Goal: Contribute content: Add original content to the website for others to see

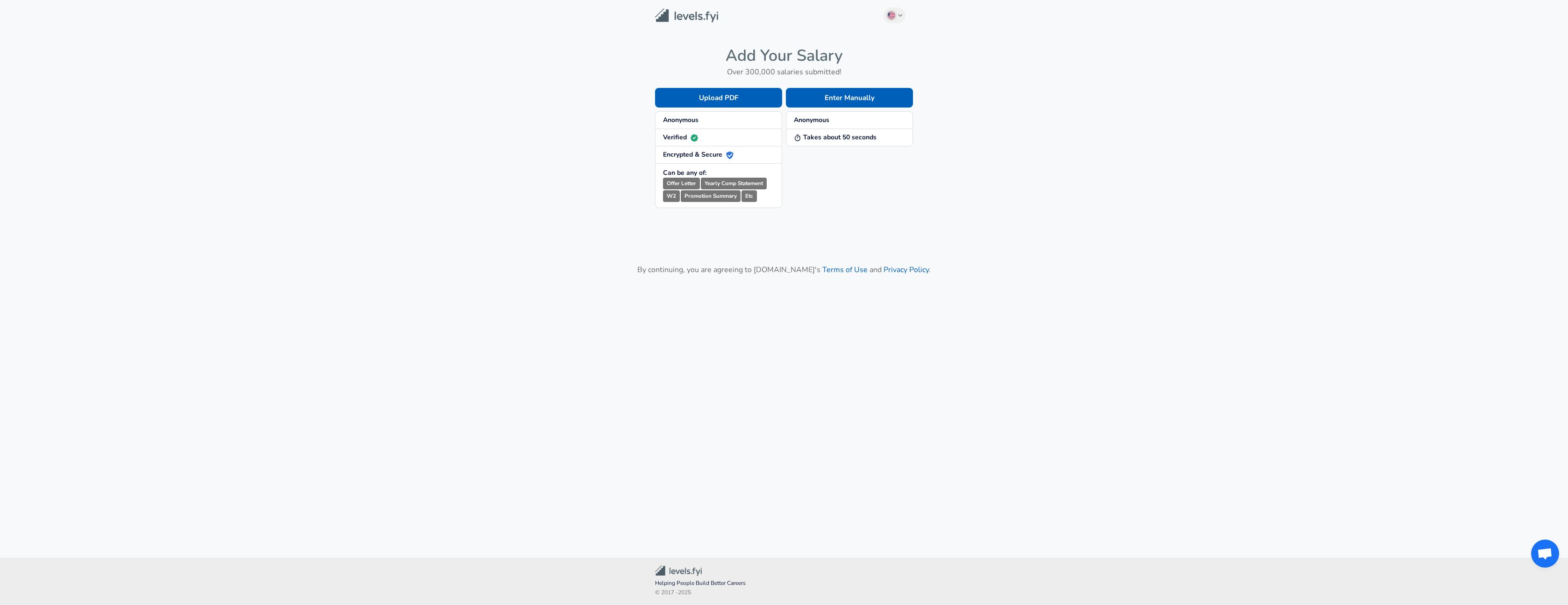
click at [854, 137] on strong "Takes about 50 seconds" at bounding box center [835, 137] width 83 height 9
click at [854, 99] on button "Enter Manually" at bounding box center [850, 98] width 127 height 20
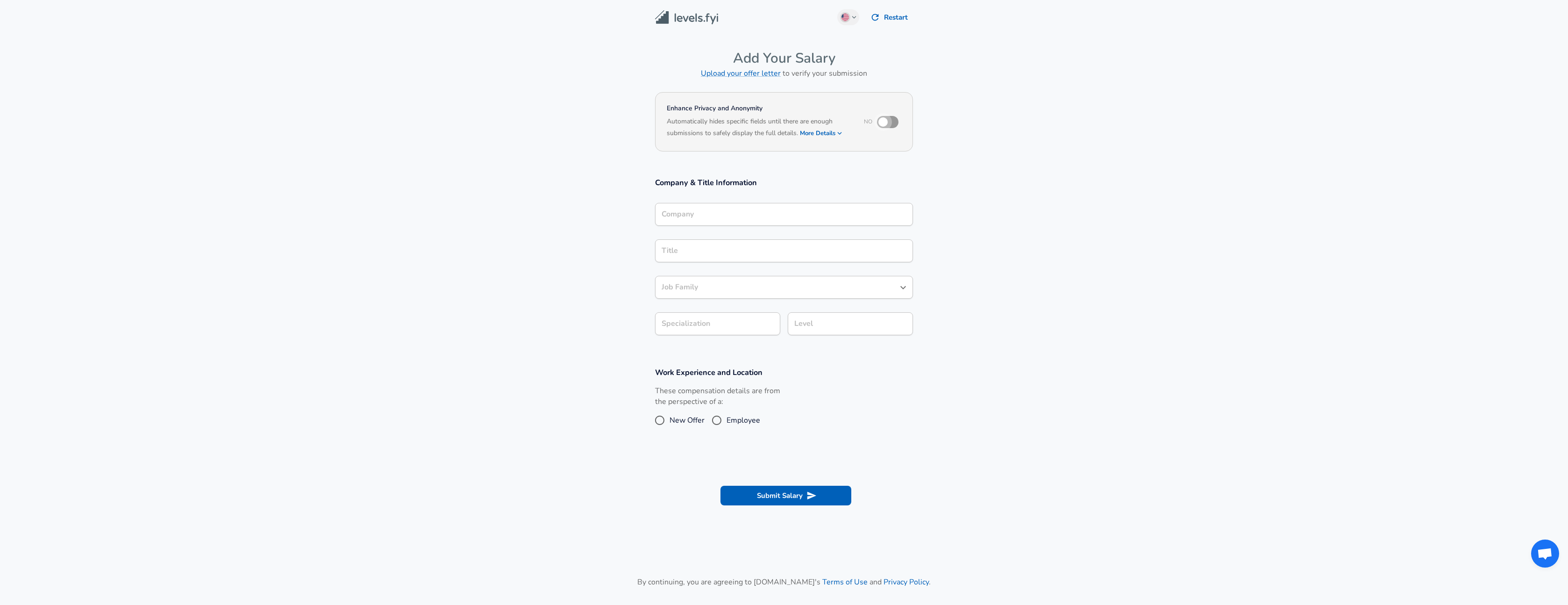
click at [890, 122] on input "checkbox" at bounding box center [883, 122] width 53 height 18
checkbox input "true"
click at [768, 217] on div "Company" at bounding box center [784, 215] width 258 height 23
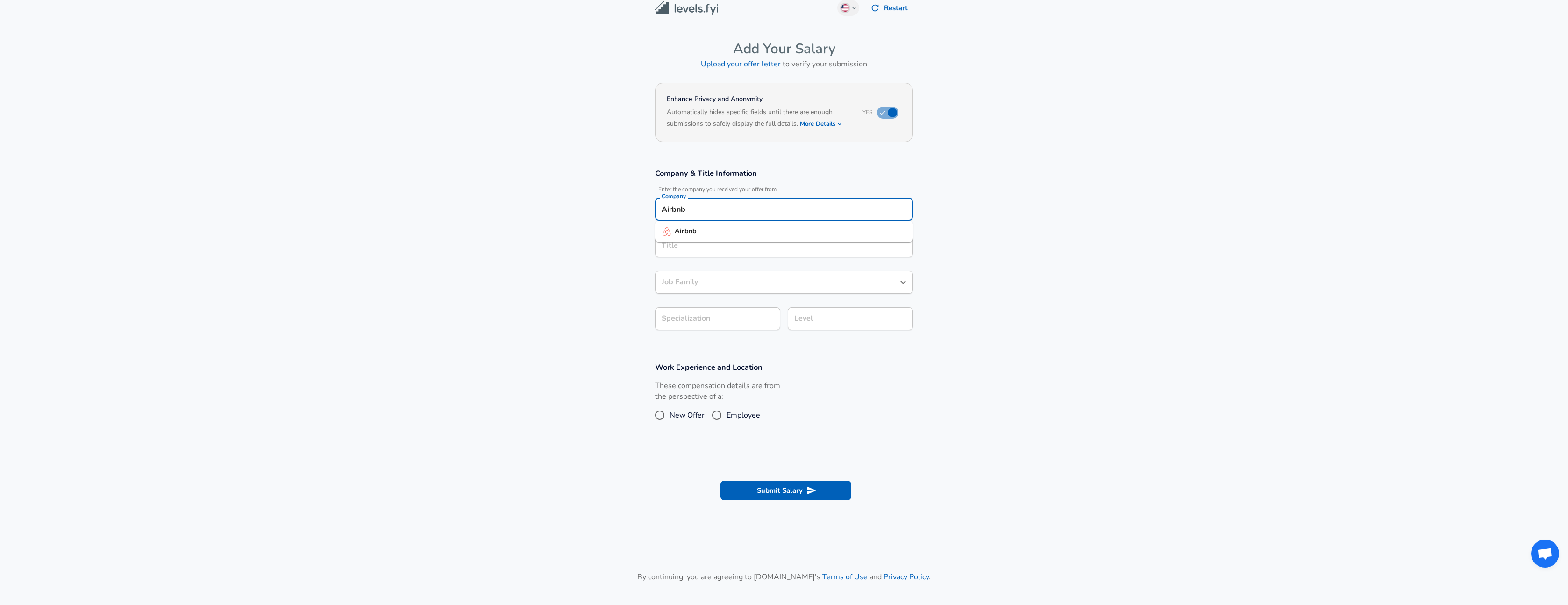
click at [772, 232] on li "Airbnb" at bounding box center [784, 231] width 258 height 14
type input "Airbnb"
click at [724, 250] on input "Title" at bounding box center [784, 245] width 250 height 14
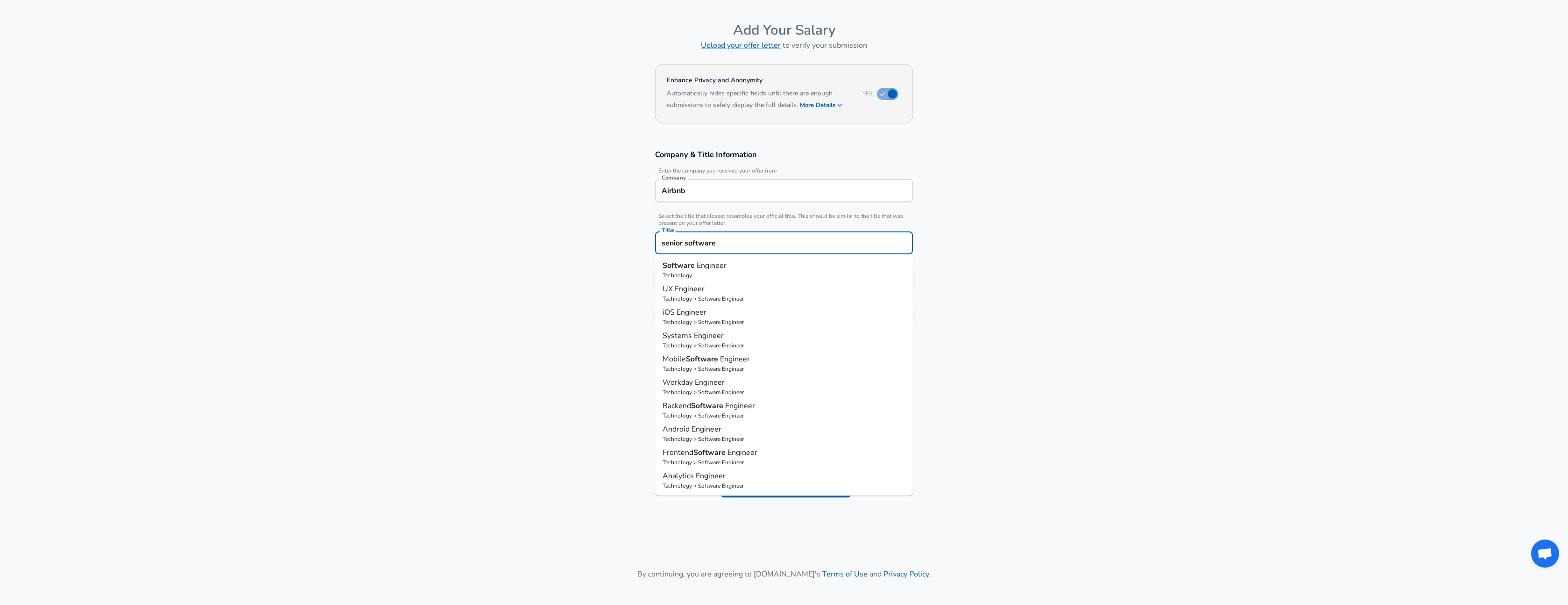
click at [812, 272] on p "Technology" at bounding box center [784, 275] width 243 height 8
type input "Software Engineer"
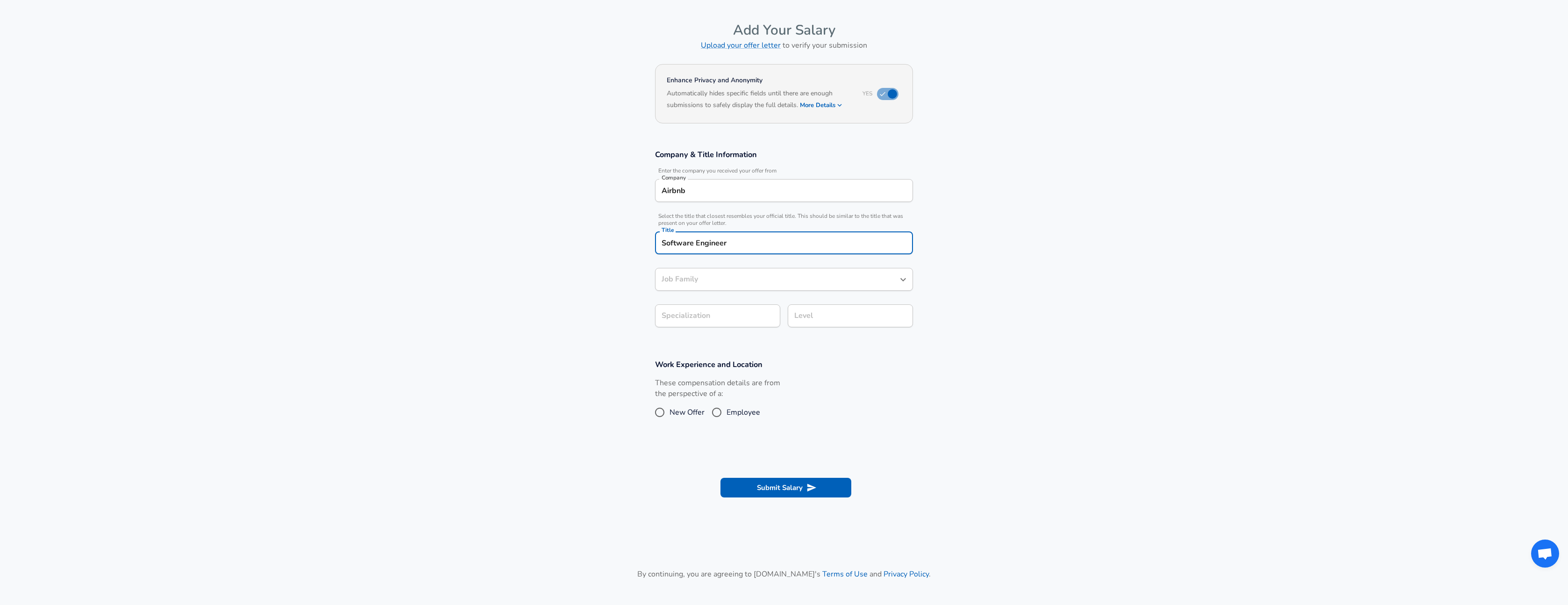
type input "Software Engineer"
click at [902, 278] on icon "Open" at bounding box center [903, 279] width 12 height 12
type input "Software Engineer"
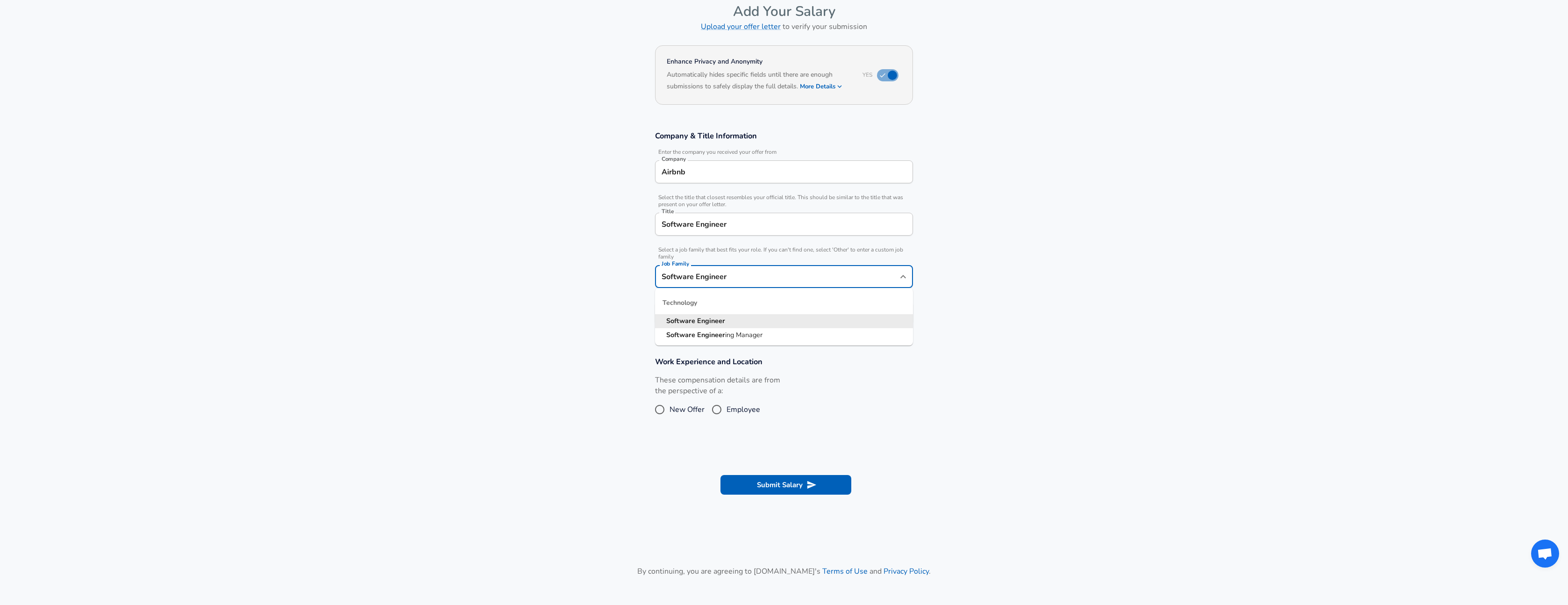
click at [967, 277] on section "Company & Title Information Enter the company you received your offer from Comp…" at bounding box center [784, 232] width 1568 height 226
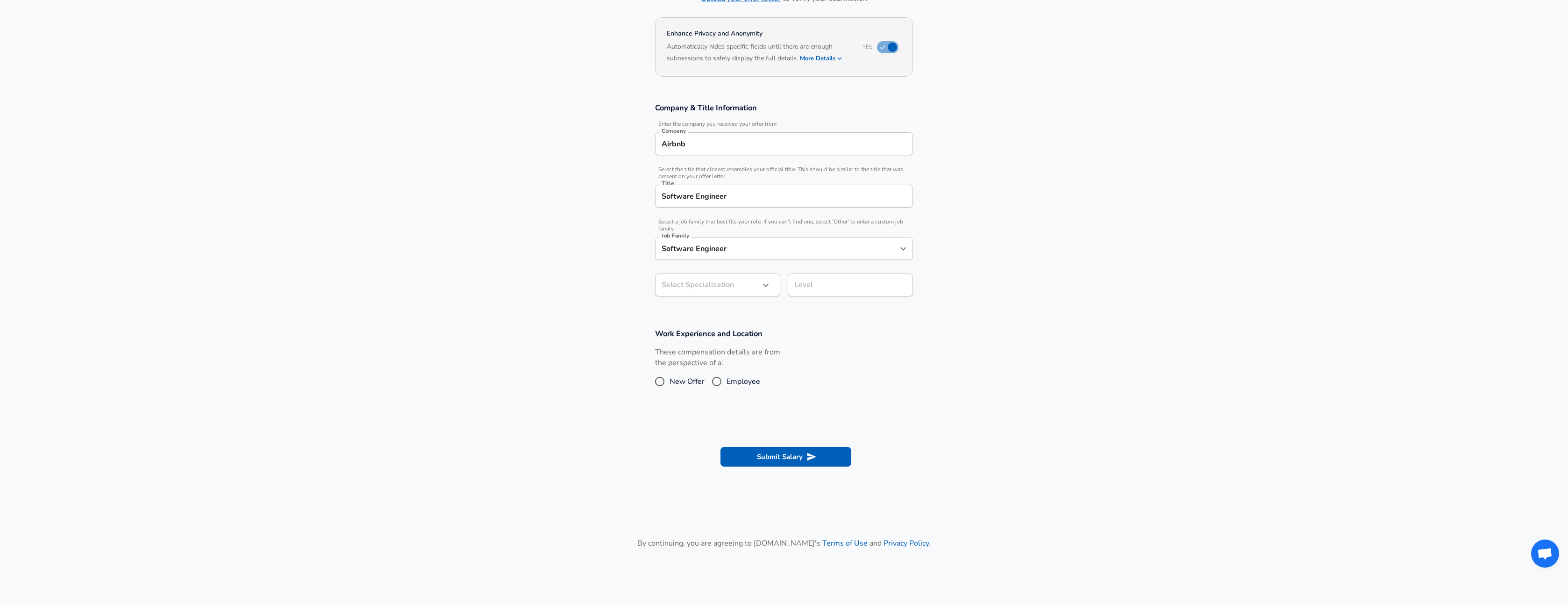
click at [752, 313] on body "English ([GEOGRAPHIC_DATA]) Change Restart Add Your Salary Upload your offer le…" at bounding box center [784, 228] width 1568 height 605
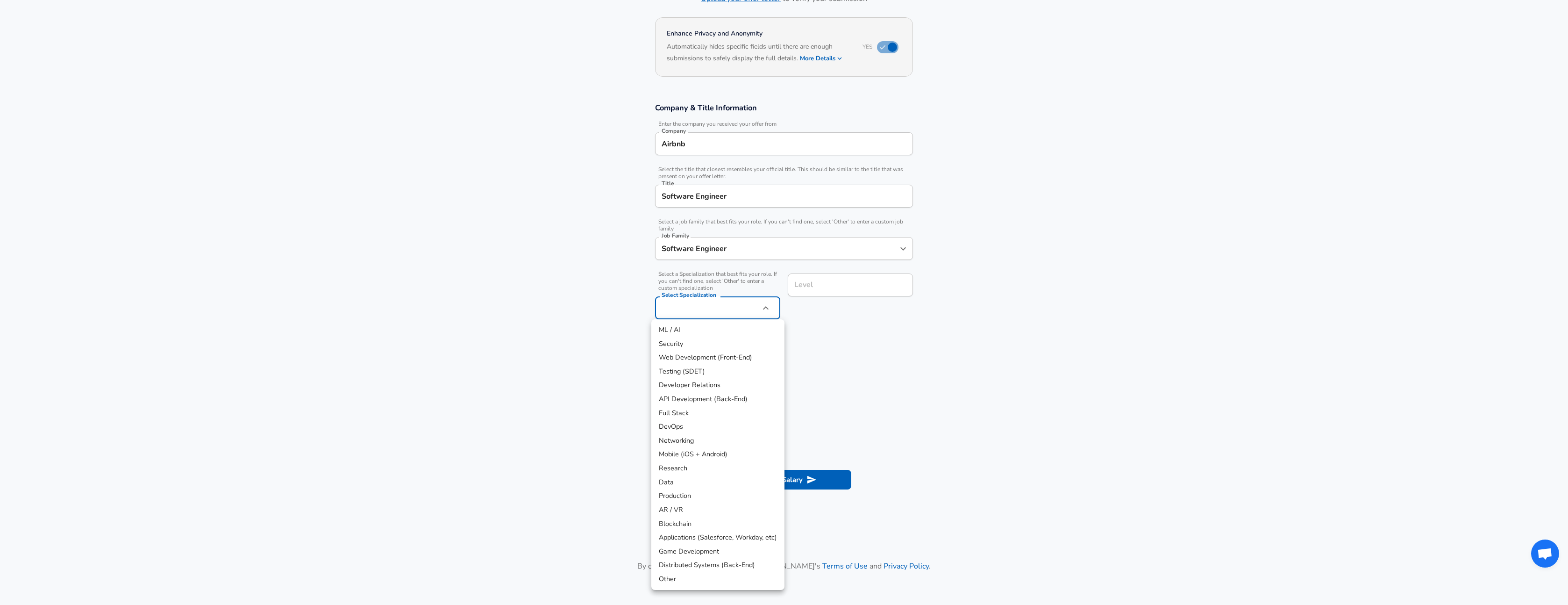
click at [729, 312] on div at bounding box center [784, 302] width 1568 height 605
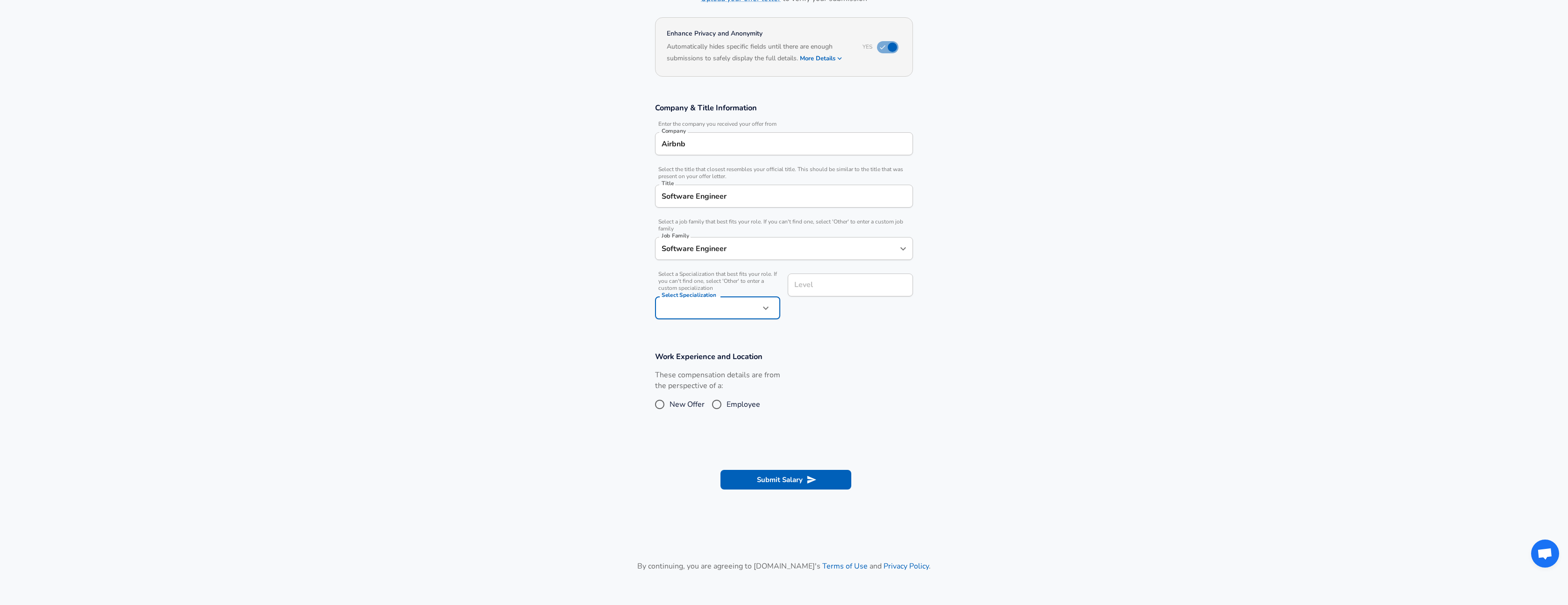
click at [730, 312] on body "English ([GEOGRAPHIC_DATA]) Change Restart Add Your Salary Upload your offer le…" at bounding box center [784, 228] width 1568 height 605
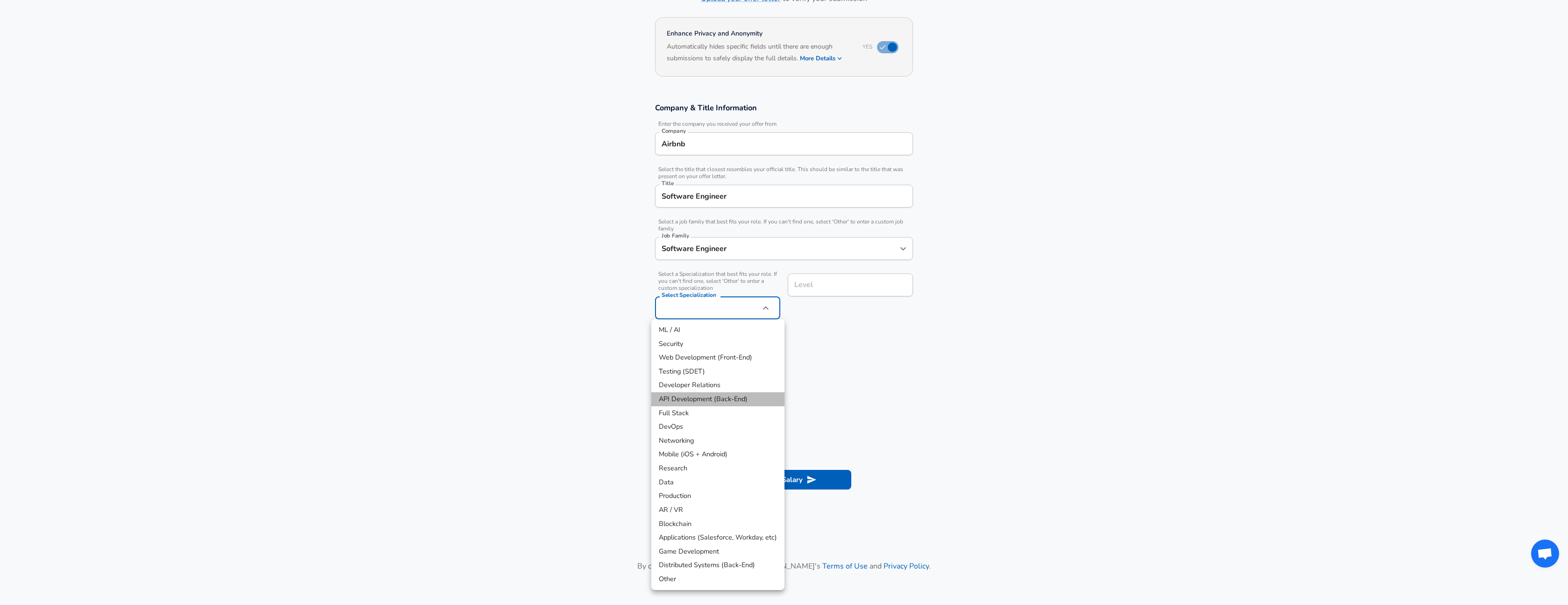
click at [749, 396] on li "API Development (Back-End)" at bounding box center [718, 399] width 133 height 14
type input "API Development (Back-End)"
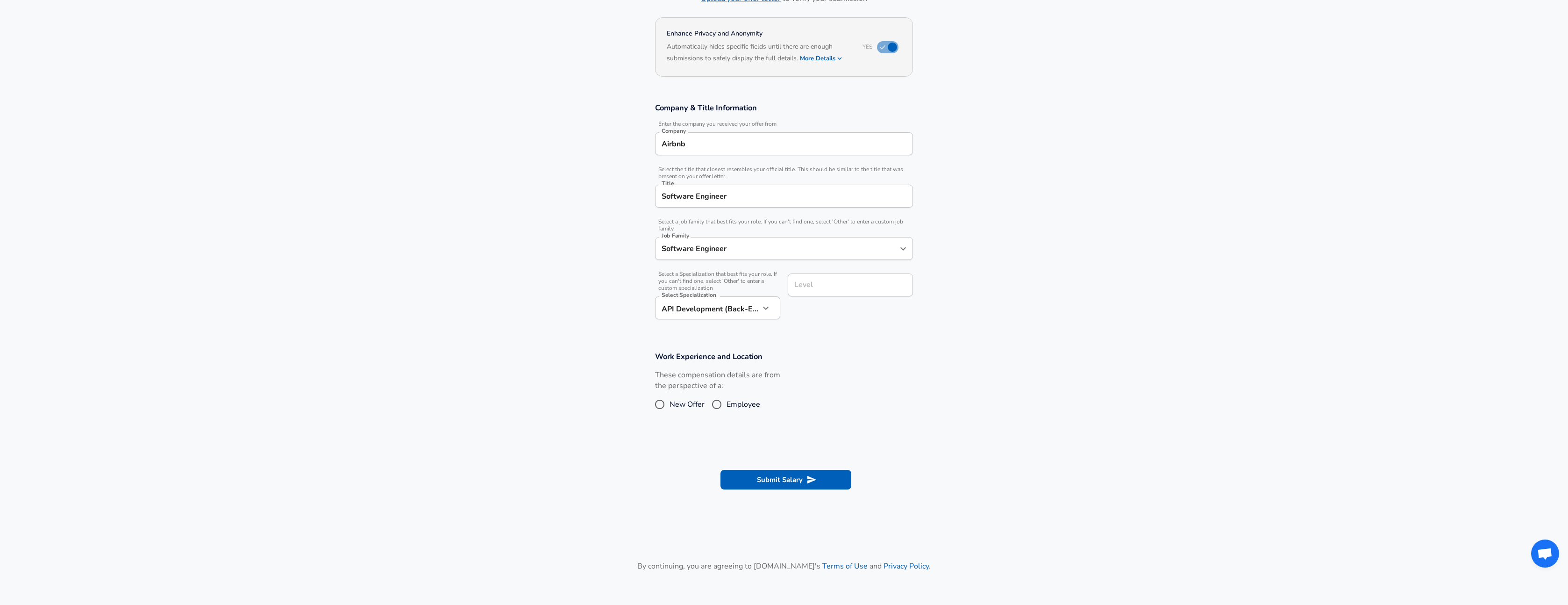
drag, startPoint x: 856, startPoint y: 313, endPoint x: 857, endPoint y: 298, distance: 15.0
click at [856, 313] on div "Level Level" at bounding box center [847, 296] width 133 height 60
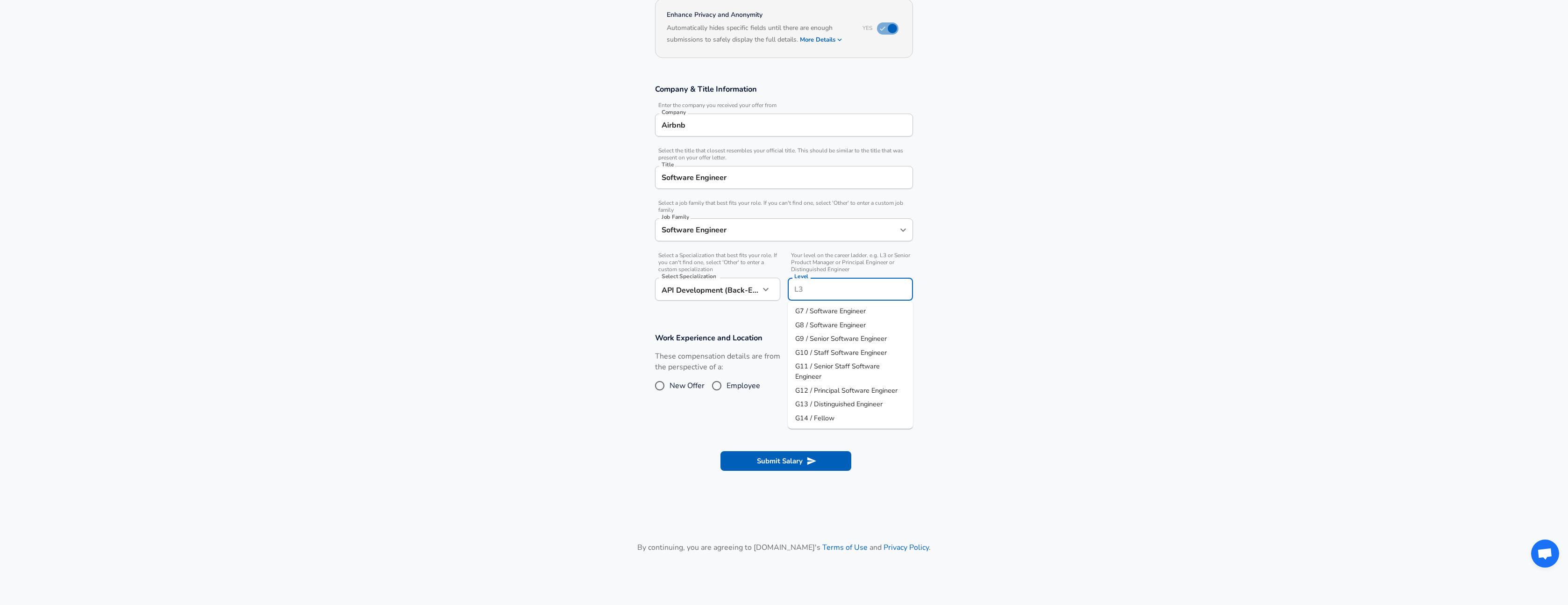
click at [861, 285] on input "Level" at bounding box center [850, 289] width 117 height 14
click at [867, 339] on span "G9 / Senior Software Engineer" at bounding box center [841, 339] width 91 height 9
type input "G9 / Senior Software Engineer"
click at [789, 327] on section "Work Experience and Location These compensation details are from the perspectiv…" at bounding box center [784, 369] width 1568 height 93
click at [720, 385] on input "Employee" at bounding box center [716, 385] width 20 height 15
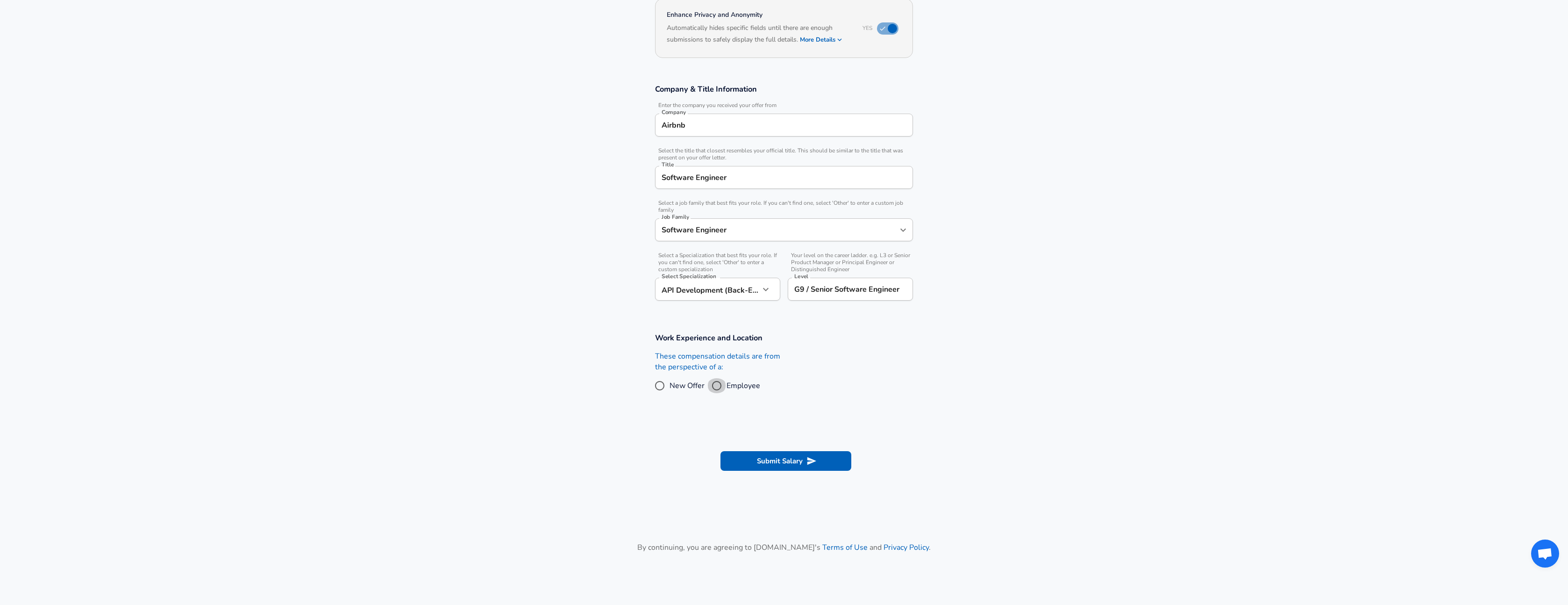
radio input "true"
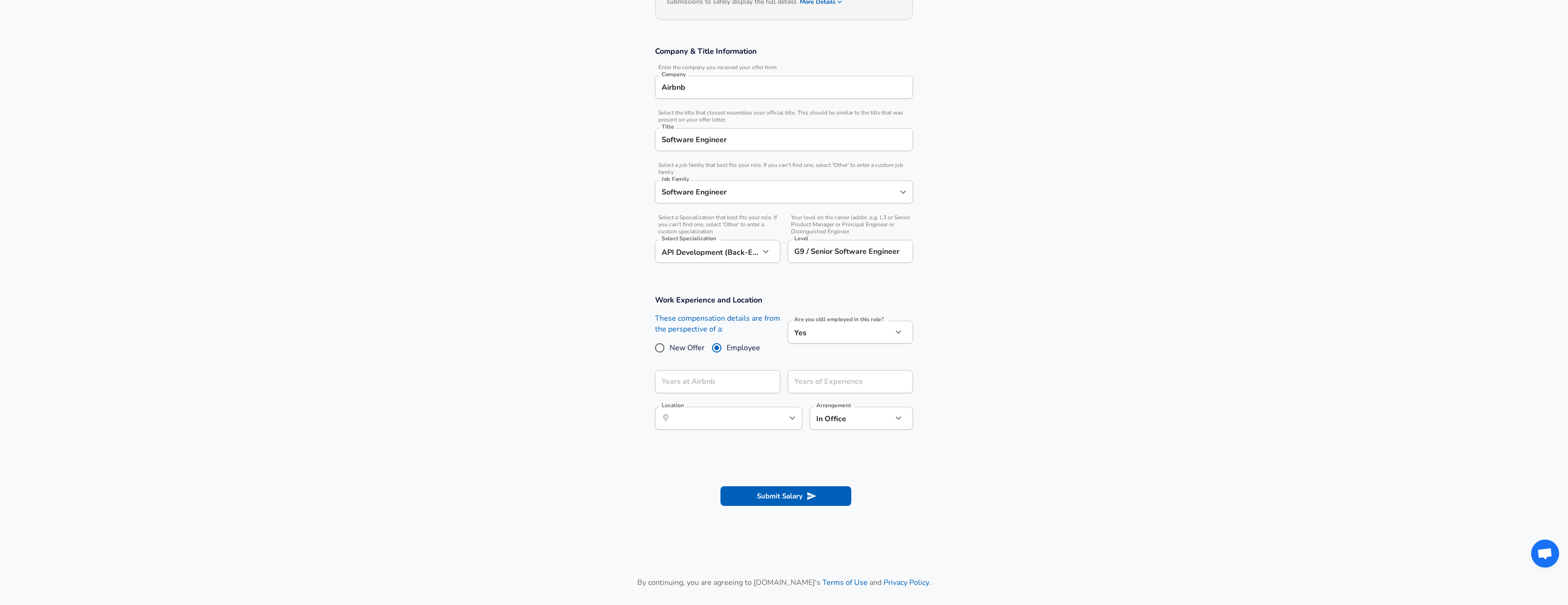
scroll to position [209, 0]
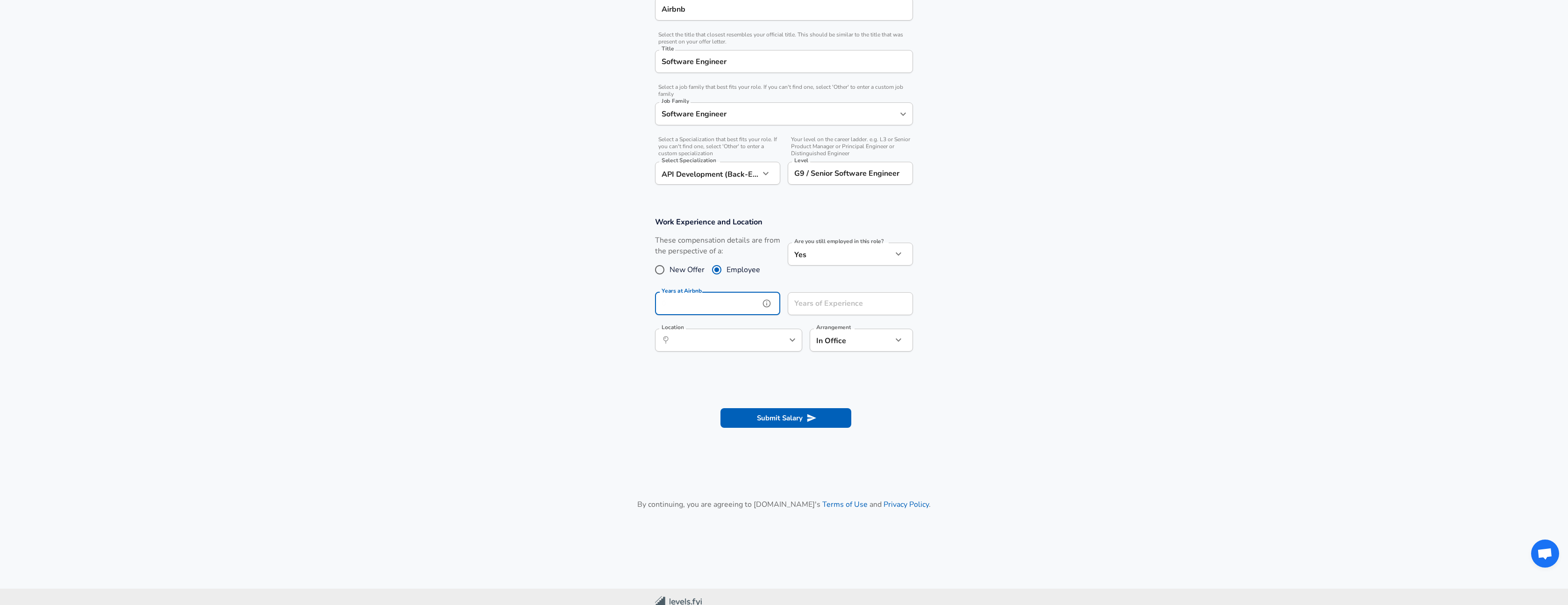
click at [718, 304] on input "Years at Airbnb" at bounding box center [707, 304] width 105 height 23
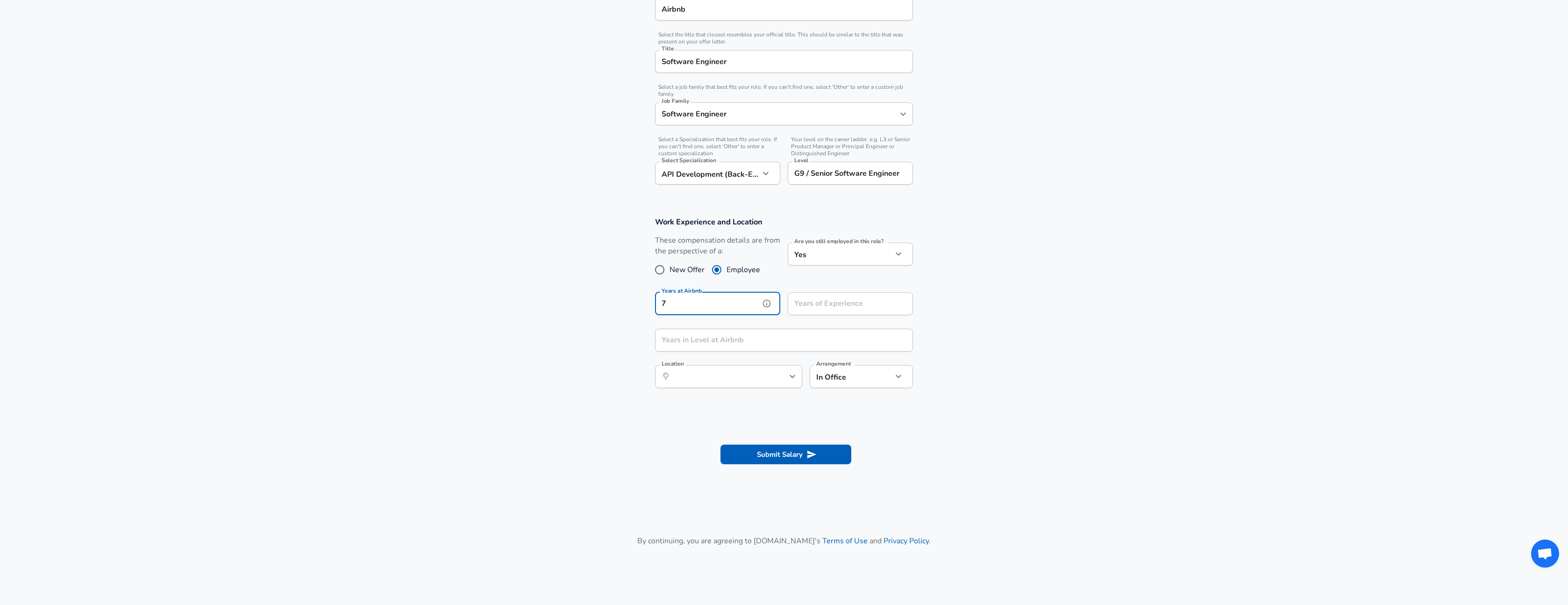
type input "7"
click at [823, 304] on input "Years of Experience" at bounding box center [840, 304] width 105 height 23
drag, startPoint x: 800, startPoint y: 306, endPoint x: 781, endPoint y: 304, distance: 19.1
click at [781, 304] on div "Years of Experience 10 Years of Experience" at bounding box center [847, 303] width 133 height 37
type input "9"
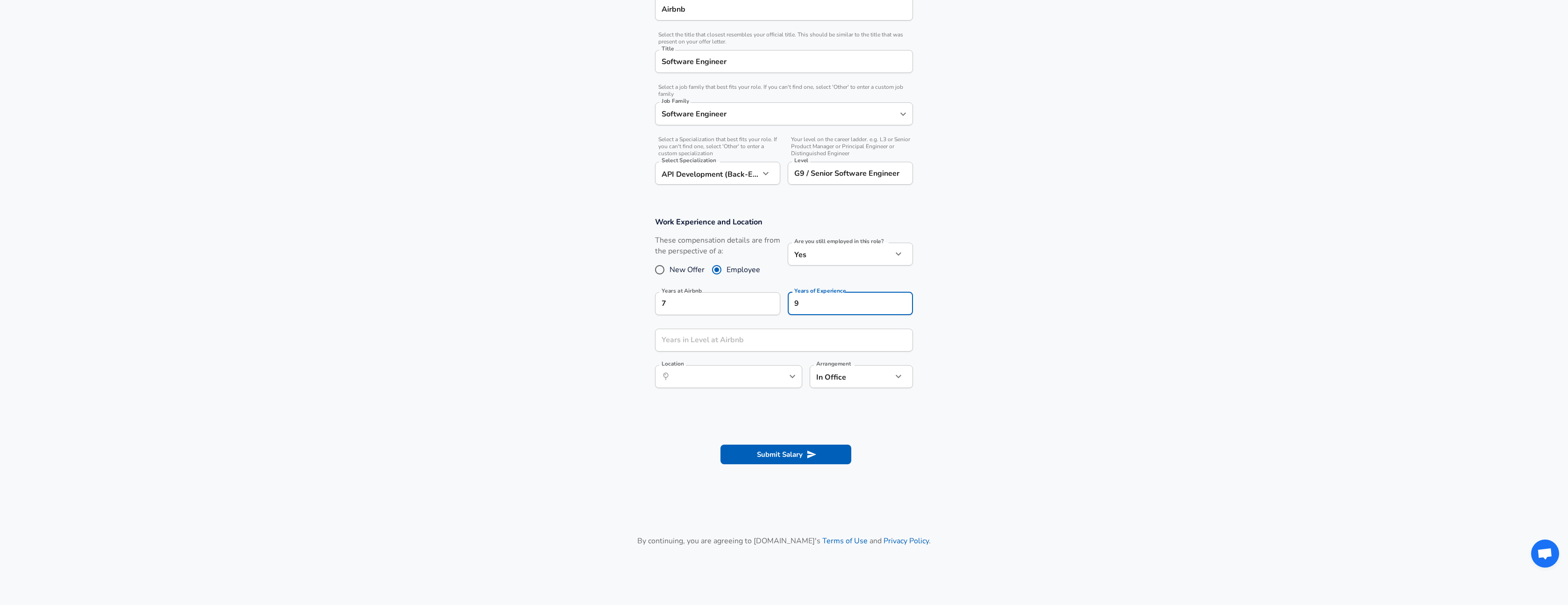
click at [952, 301] on section "Work Experience and Location These compensation details are from the perspectiv…" at bounding box center [784, 308] width 1568 height 203
click at [785, 322] on div "Work Experience and Location These compensation details are from the perspectiv…" at bounding box center [784, 306] width 280 height 178
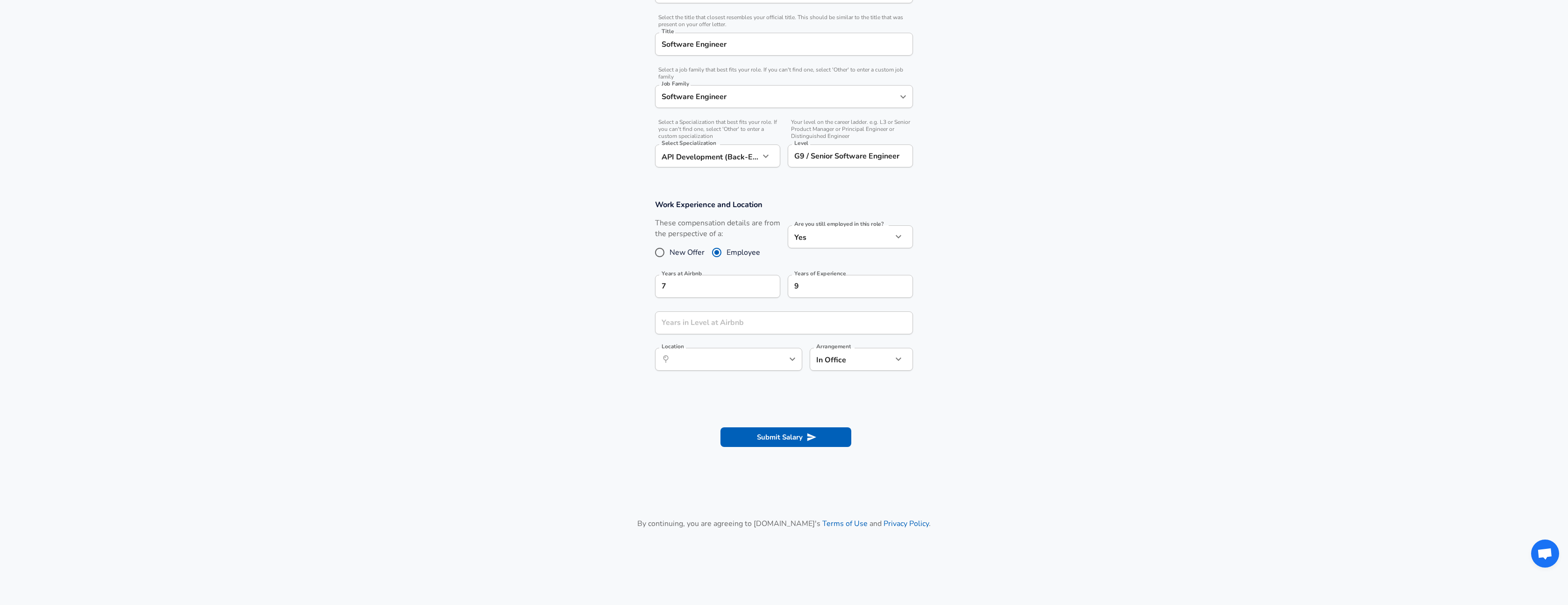
scroll to position [221, 0]
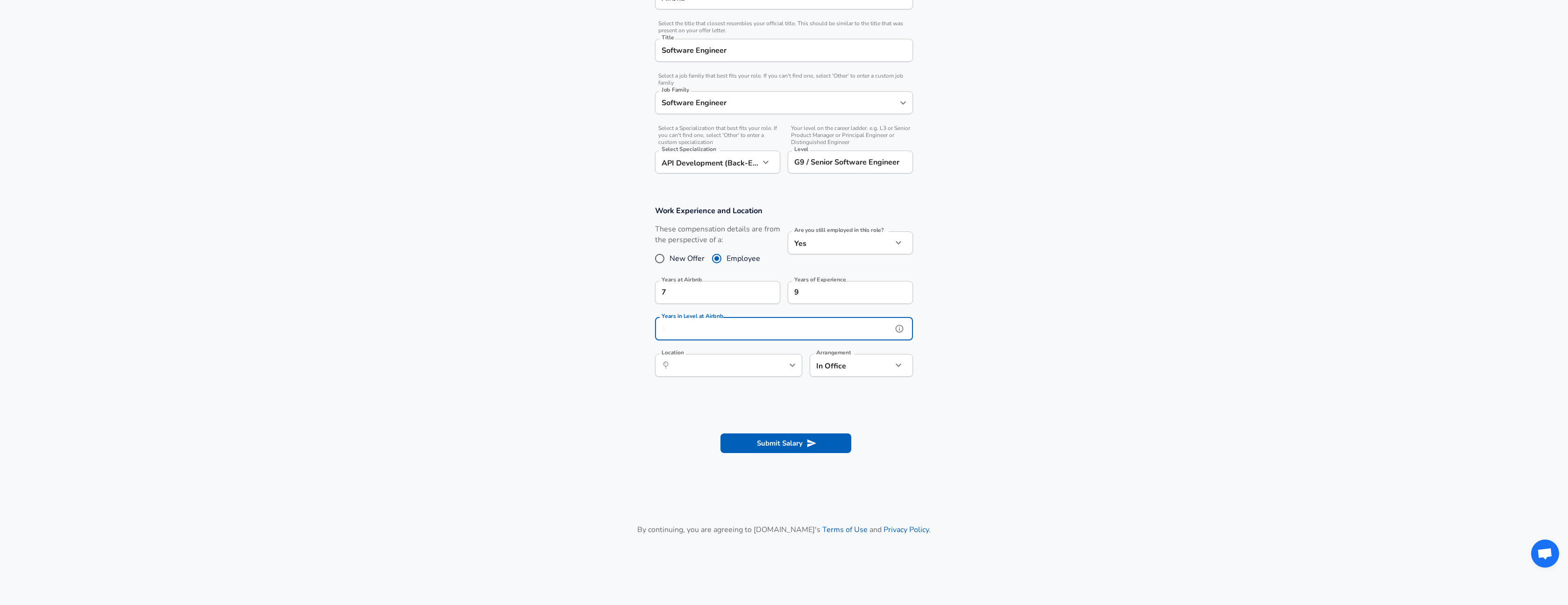
click at [735, 329] on input "Years in Level at Airbnb" at bounding box center [774, 329] width 238 height 23
click at [735, 329] on input "Years in Level at Airbnb" at bounding box center [774, 329] width 238 height 23
type input "4"
click at [789, 310] on div "Work Experience and Location These compensation details are from the perspectiv…" at bounding box center [784, 294] width 280 height 178
click at [779, 310] on div "Work Experience and Location These compensation details are from the perspectiv…" at bounding box center [784, 294] width 280 height 178
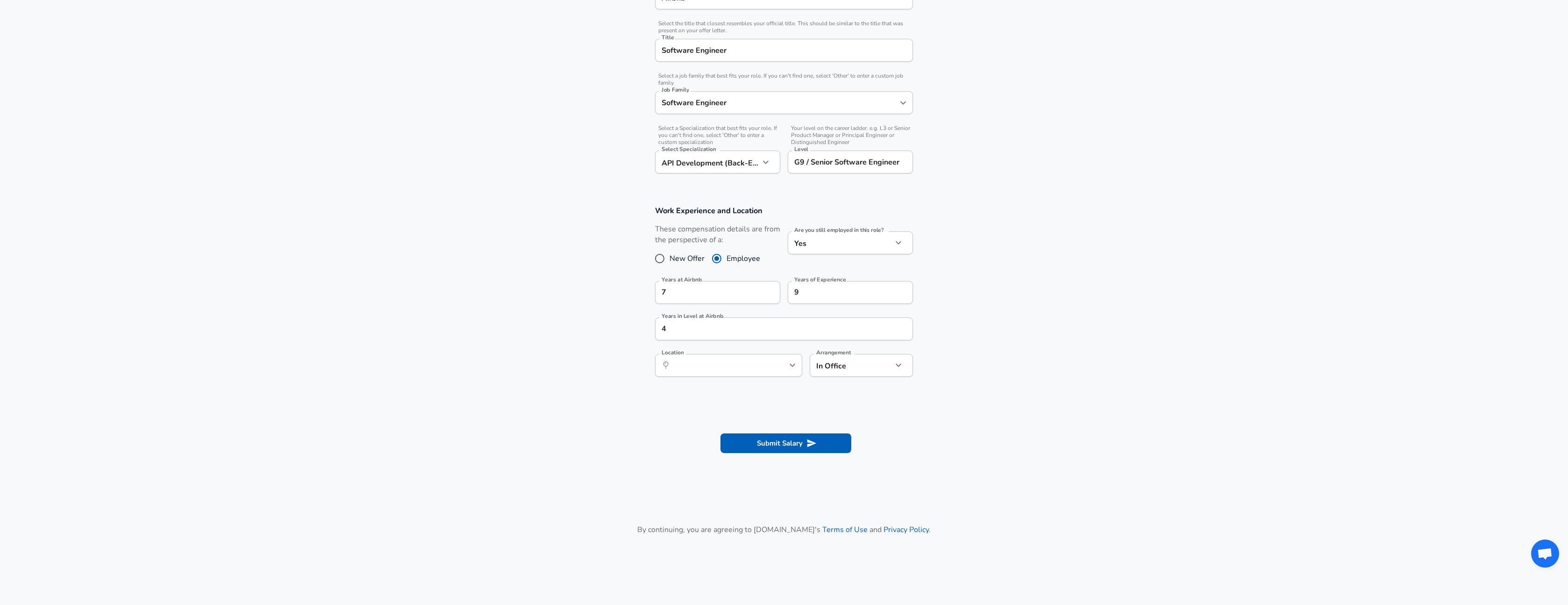
click at [783, 310] on div "Work Experience and Location These compensation details are from the perspectiv…" at bounding box center [784, 294] width 280 height 178
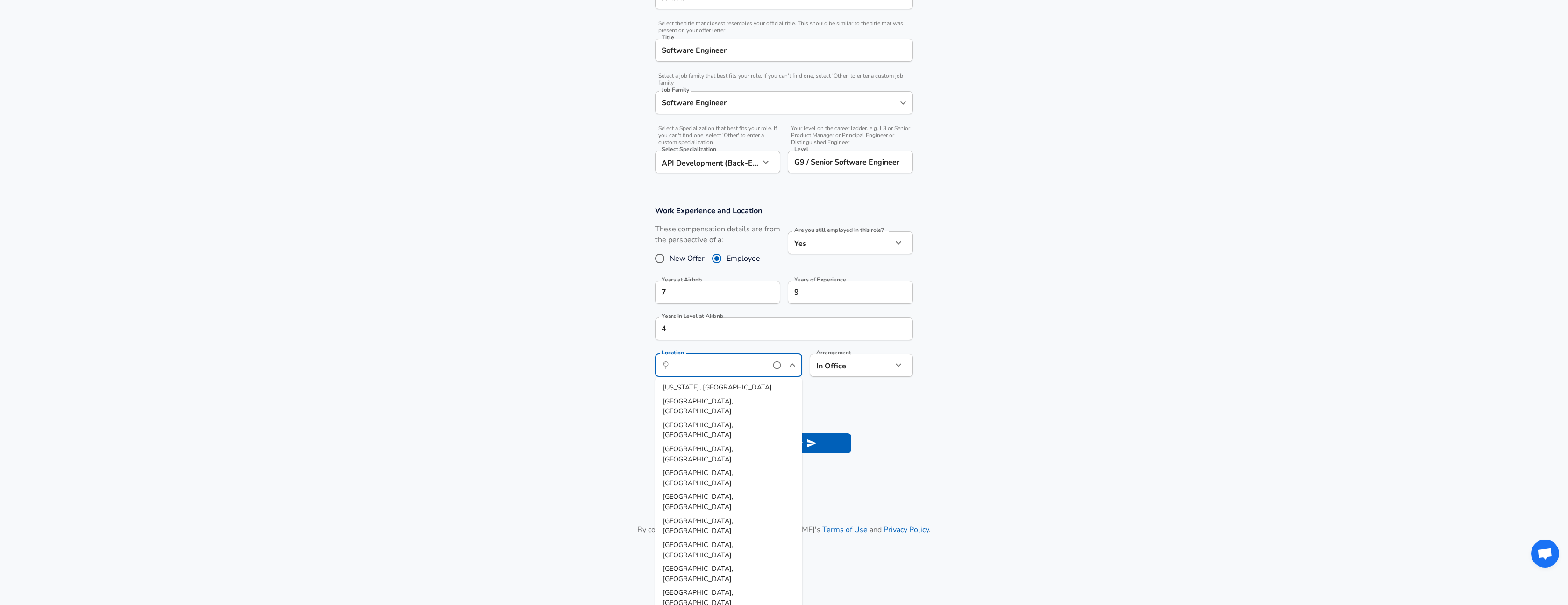
click at [766, 369] on input "Location" at bounding box center [718, 365] width 95 height 14
click at [714, 586] on li "[GEOGRAPHIC_DATA], [GEOGRAPHIC_DATA]" at bounding box center [728, 598] width 147 height 24
type input "[GEOGRAPHIC_DATA], [GEOGRAPHIC_DATA]"
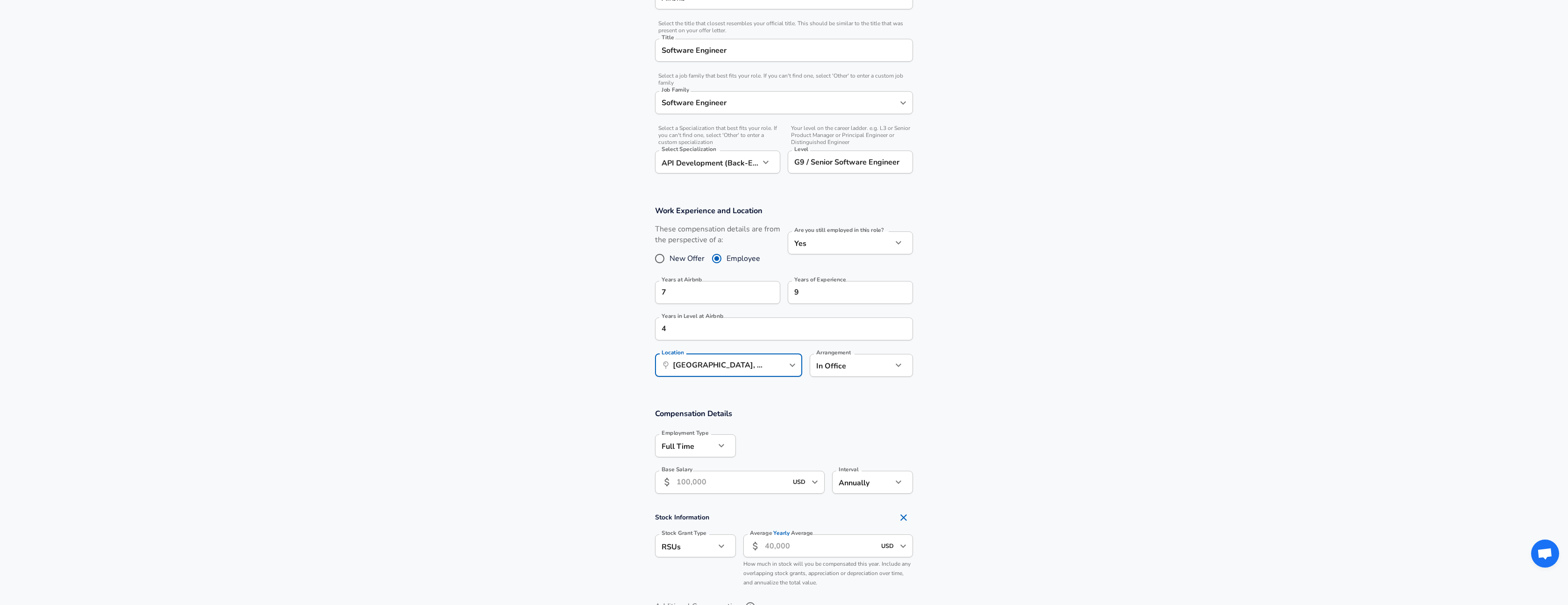
click at [915, 399] on section "Compensation Details Employment Type [DEMOGRAPHIC_DATA] full_time Employment Ty…" at bounding box center [784, 526] width 1568 height 258
click at [862, 370] on body "English ([GEOGRAPHIC_DATA]) Change Restart Add Your Salary Upload your offer le…" at bounding box center [784, 81] width 1568 height 605
click at [869, 389] on li "Fully Remote" at bounding box center [861, 388] width 104 height 14
type input "remote"
click at [946, 365] on section "Work Experience and Location These compensation details are from the perspectiv…" at bounding box center [784, 296] width 1568 height 203
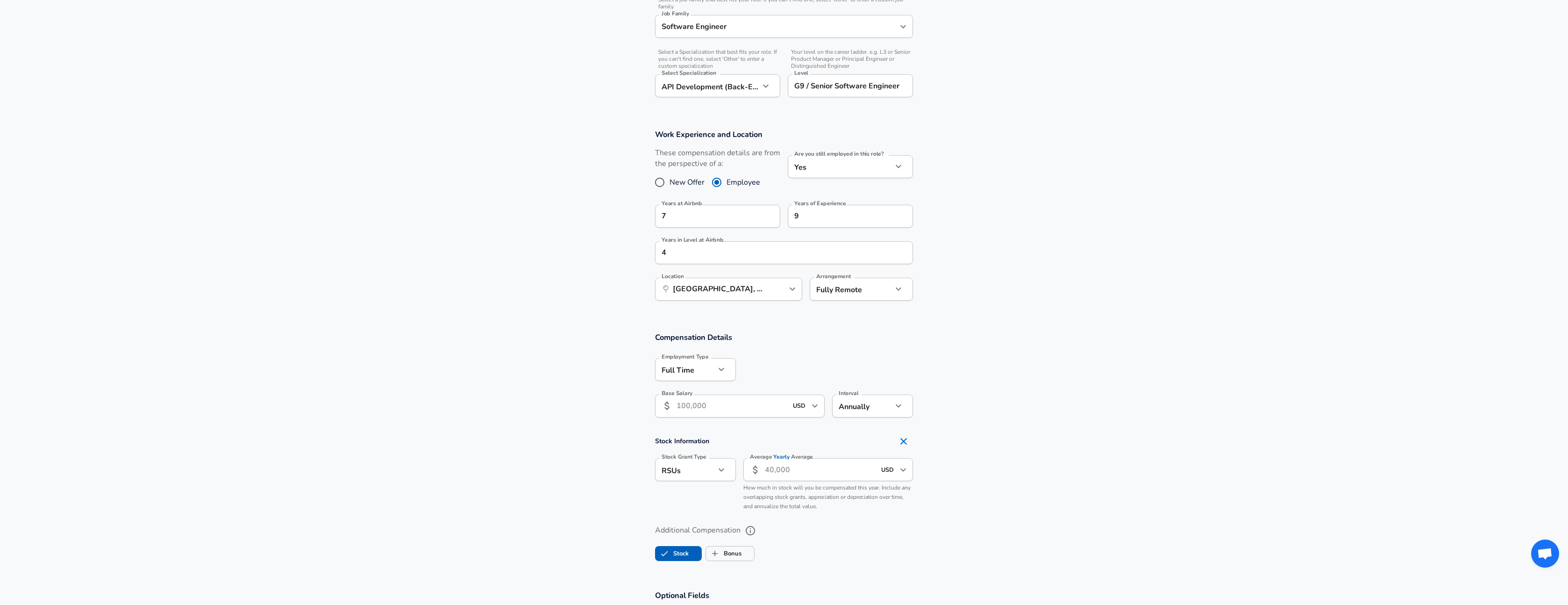
scroll to position [381, 0]
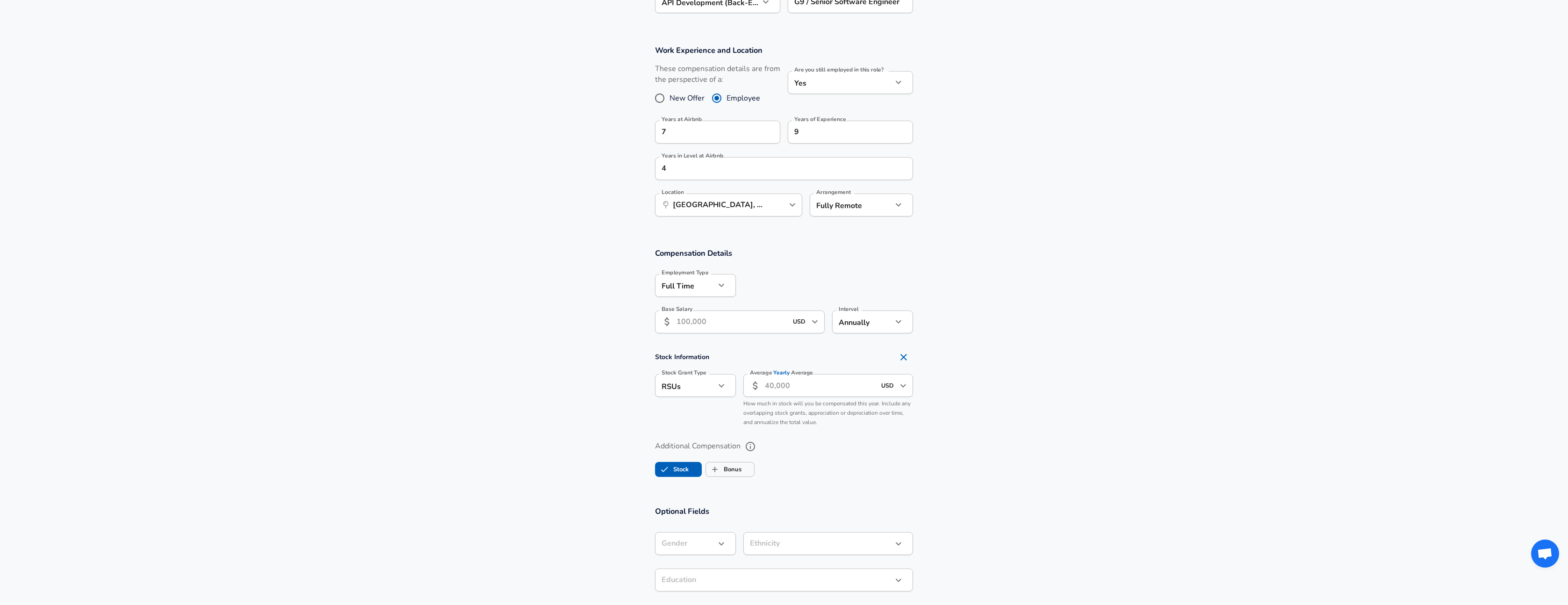
click at [737, 323] on input "Base Salary" at bounding box center [732, 322] width 111 height 23
type input "235,000"
click at [802, 350] on h4 "Stock Information" at bounding box center [784, 357] width 258 height 19
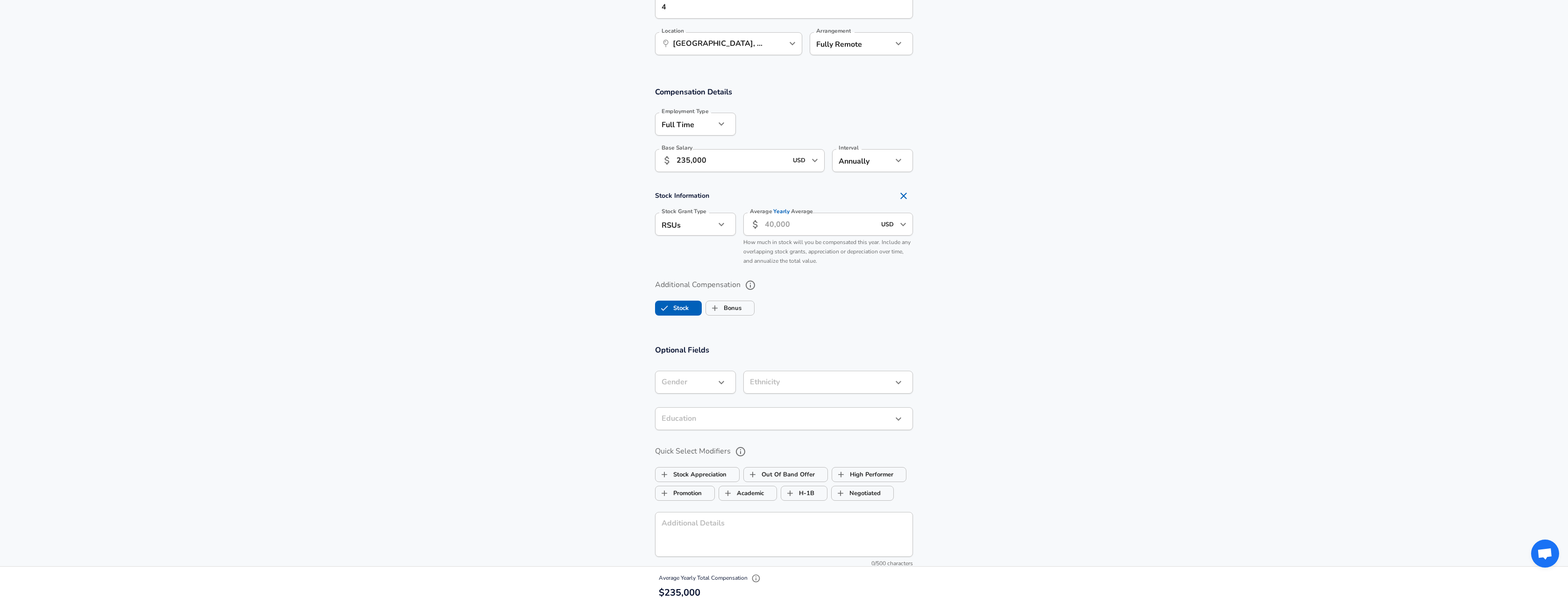
scroll to position [562, 0]
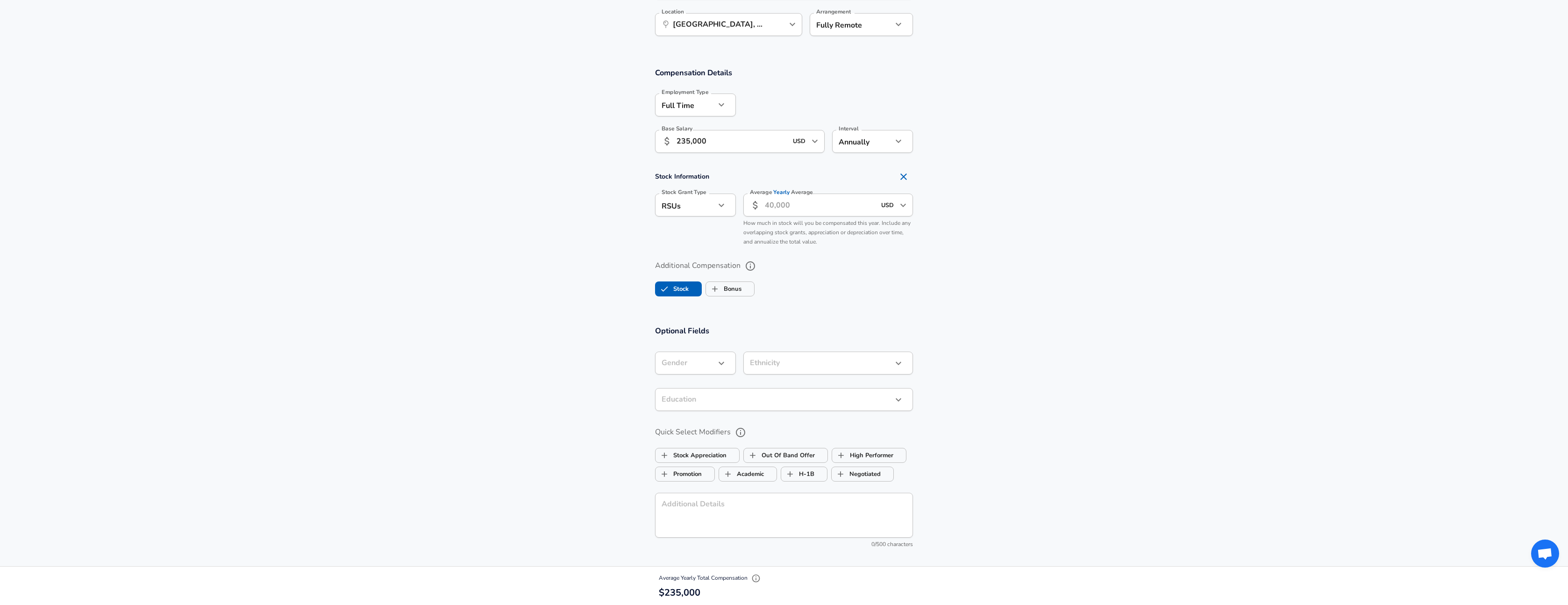
click at [766, 206] on input "Average Yearly Average" at bounding box center [821, 205] width 111 height 23
type input "230,000"
click at [801, 254] on div "Additional Compensation Stock Bonus" at bounding box center [784, 275] width 280 height 49
click at [742, 292] on span "Bonus" at bounding box center [730, 289] width 48 height 18
checkbox input "true"
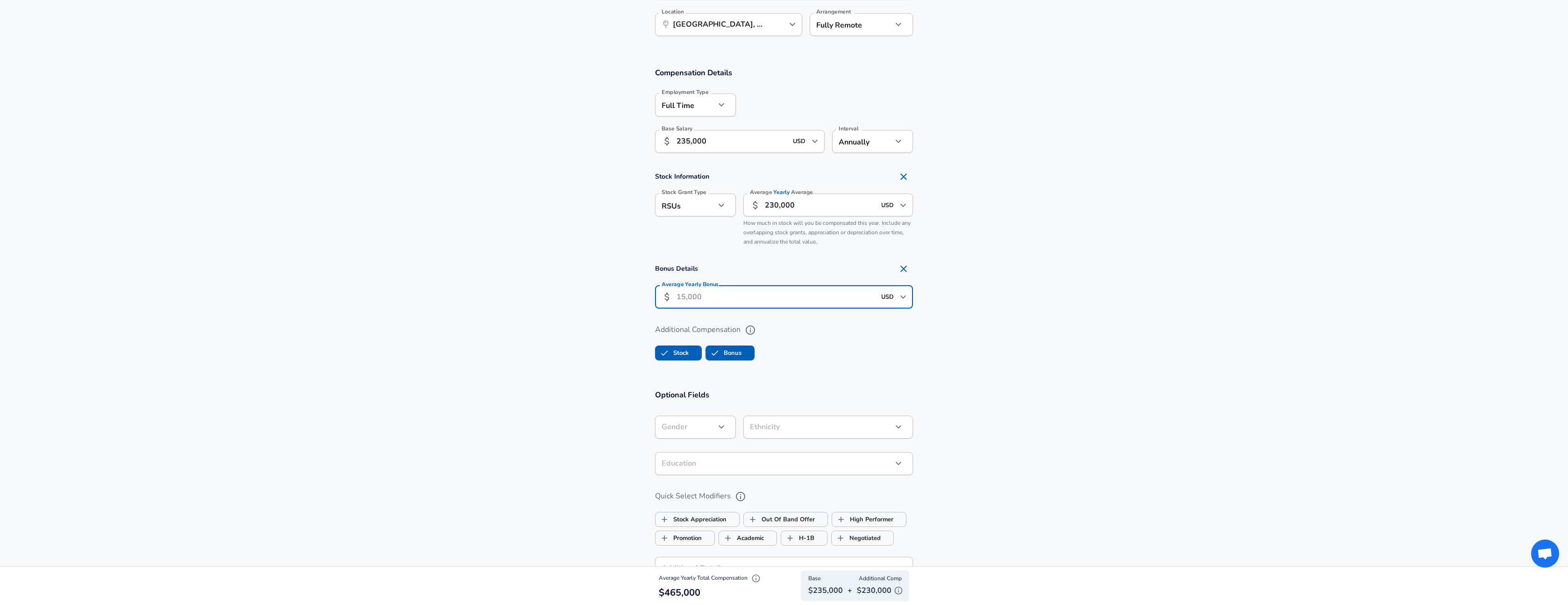
click at [727, 298] on input "Average Yearly Bonus" at bounding box center [776, 297] width 199 height 23
type input "46,000"
click at [743, 273] on h4 "Bonus Details" at bounding box center [784, 269] width 258 height 19
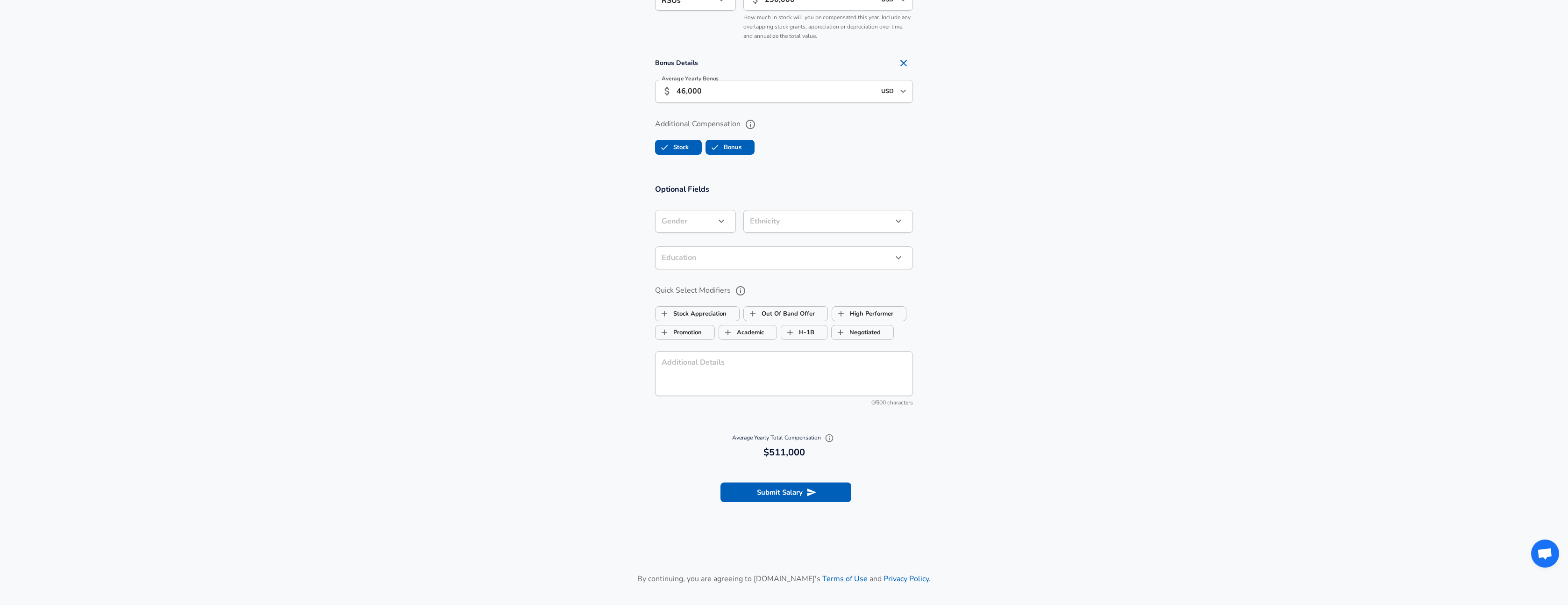
scroll to position [812, 0]
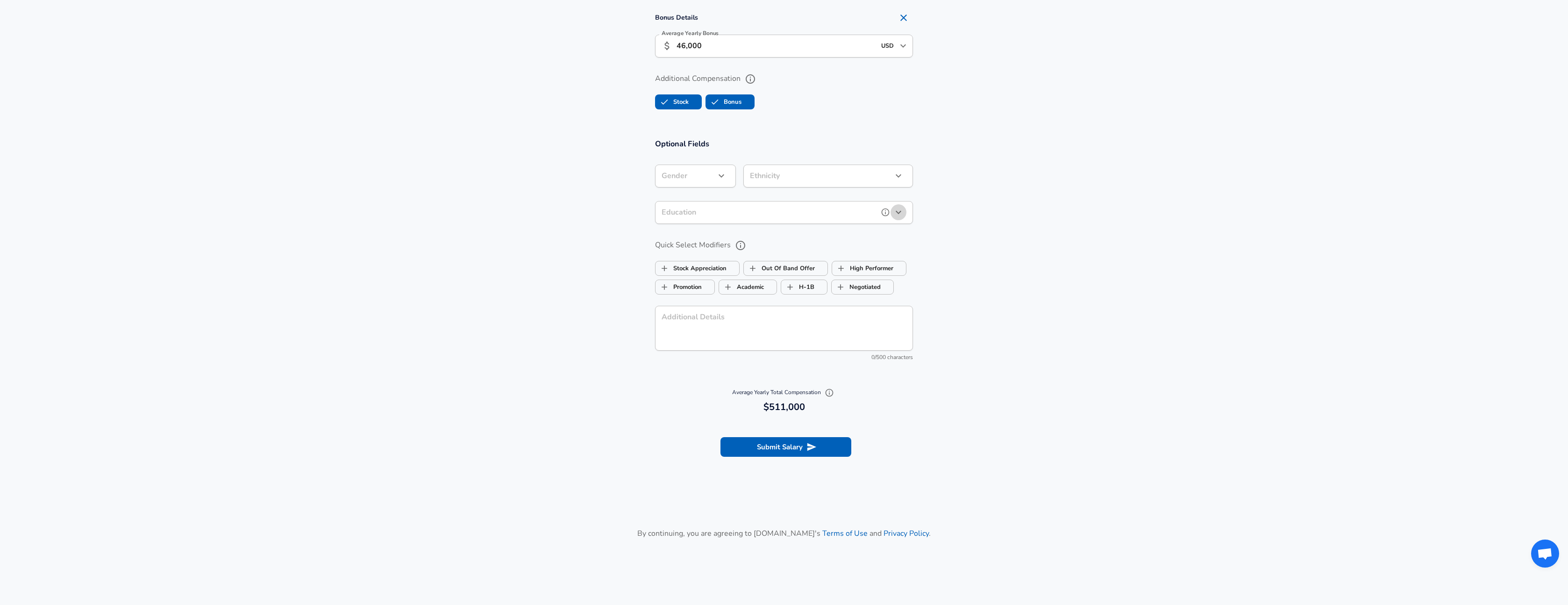
click at [896, 213] on icon "button" at bounding box center [898, 212] width 12 height 12
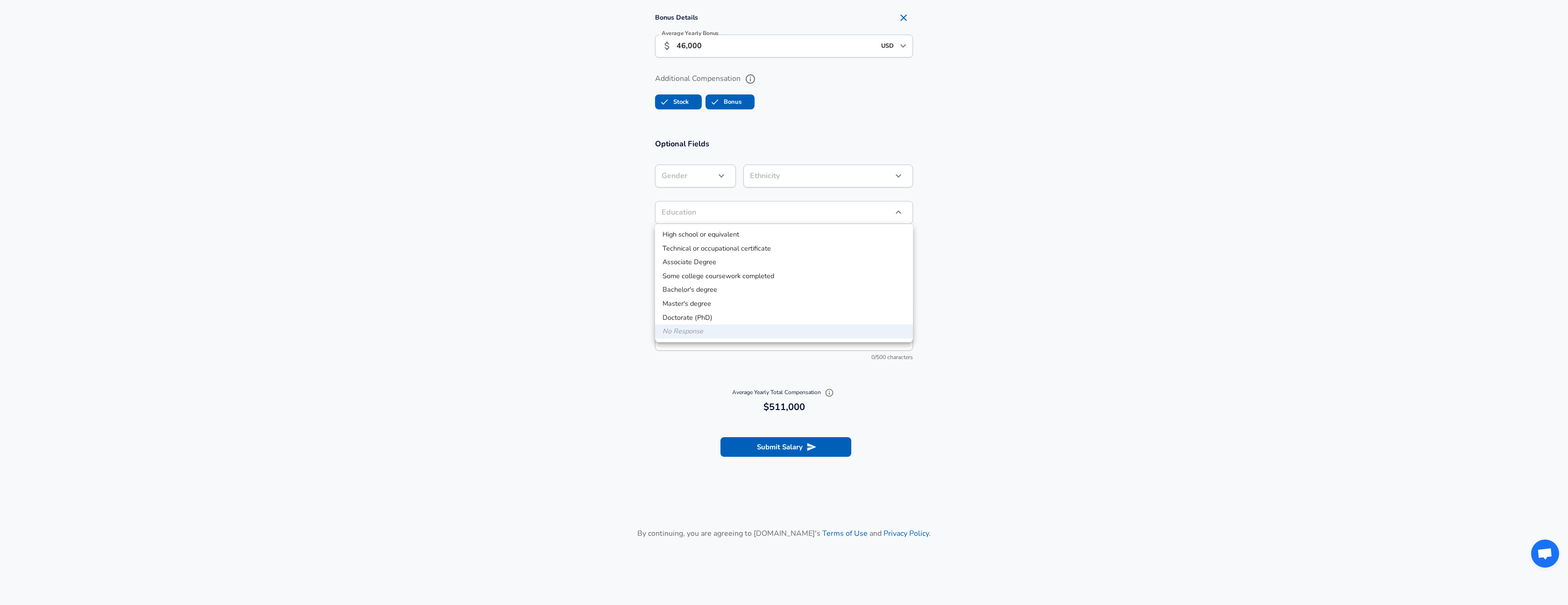
click at [762, 299] on li "Master's degree" at bounding box center [784, 304] width 258 height 14
type input "Masters degree"
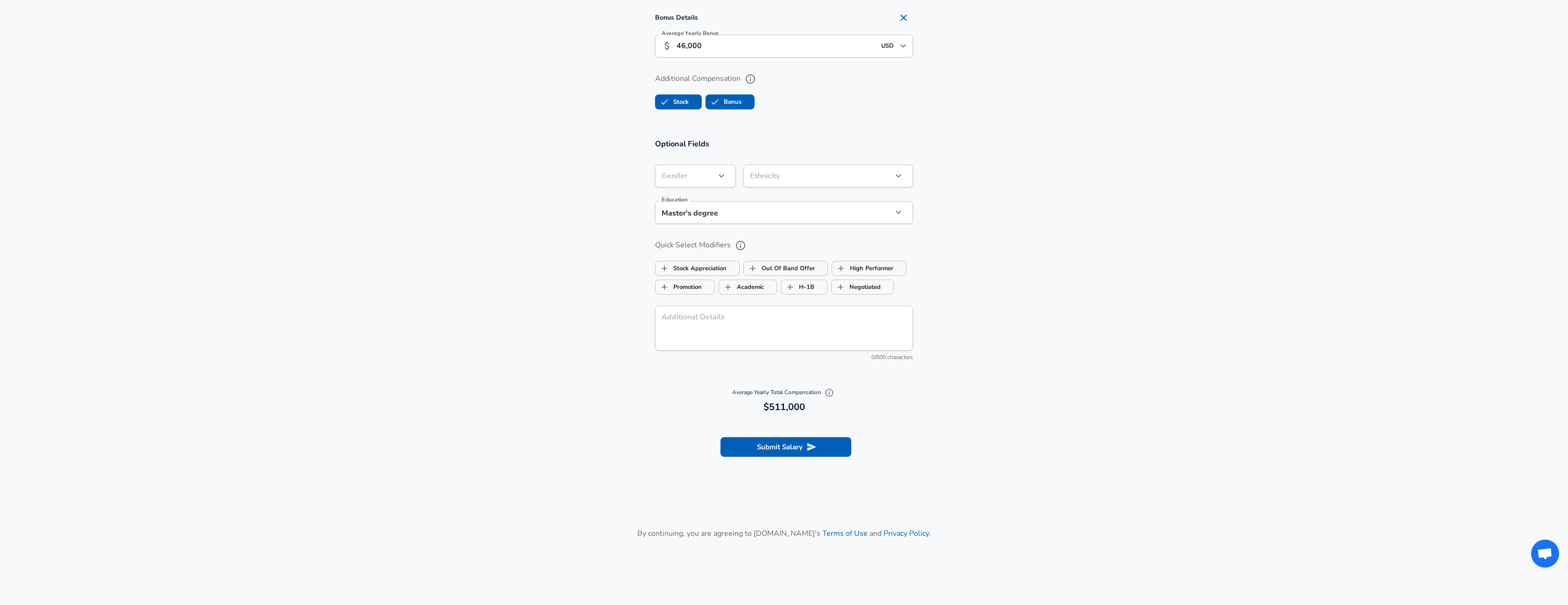
click at [788, 238] on label "Quick Select Modifiers" at bounding box center [784, 245] width 258 height 16
click at [749, 238] on button "Quick Select Modifiers" at bounding box center [740, 245] width 16 height 16
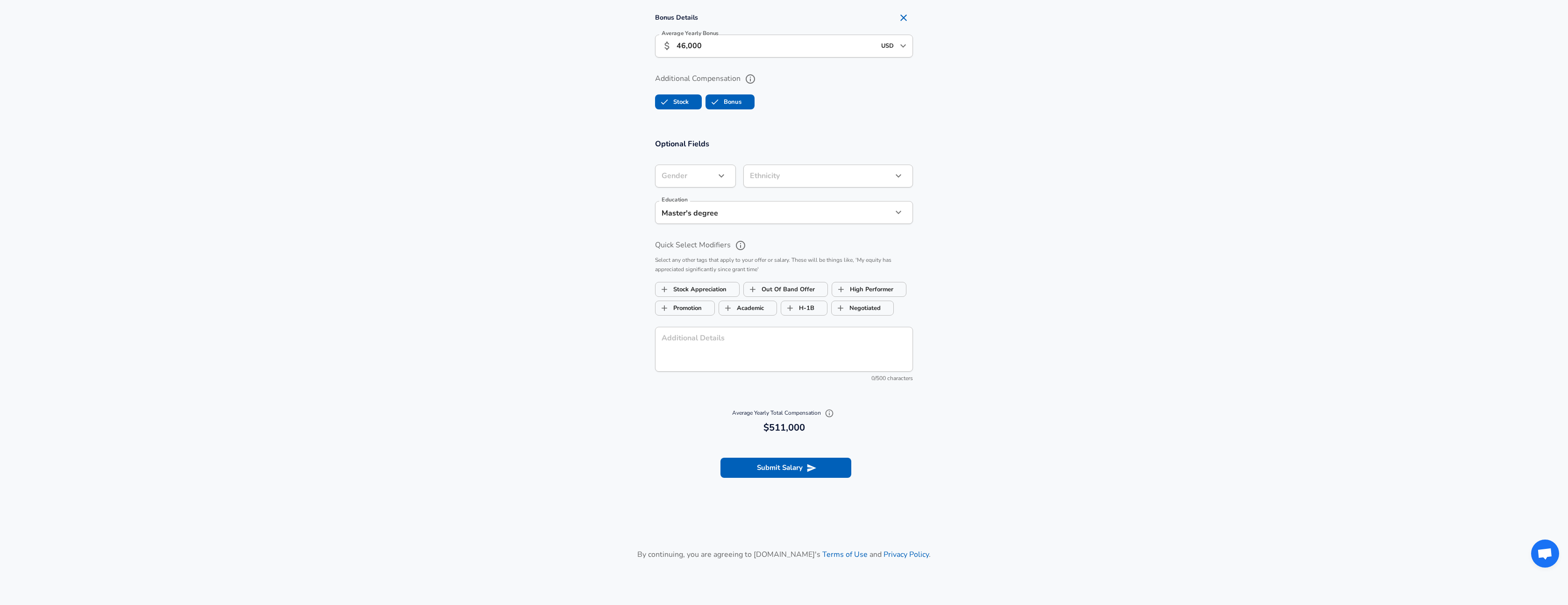
click at [931, 244] on section "Optional Fields Gender ​ Gender Ethnicity ​ Ethnicity Education Master's degree…" at bounding box center [784, 265] width 1568 height 274
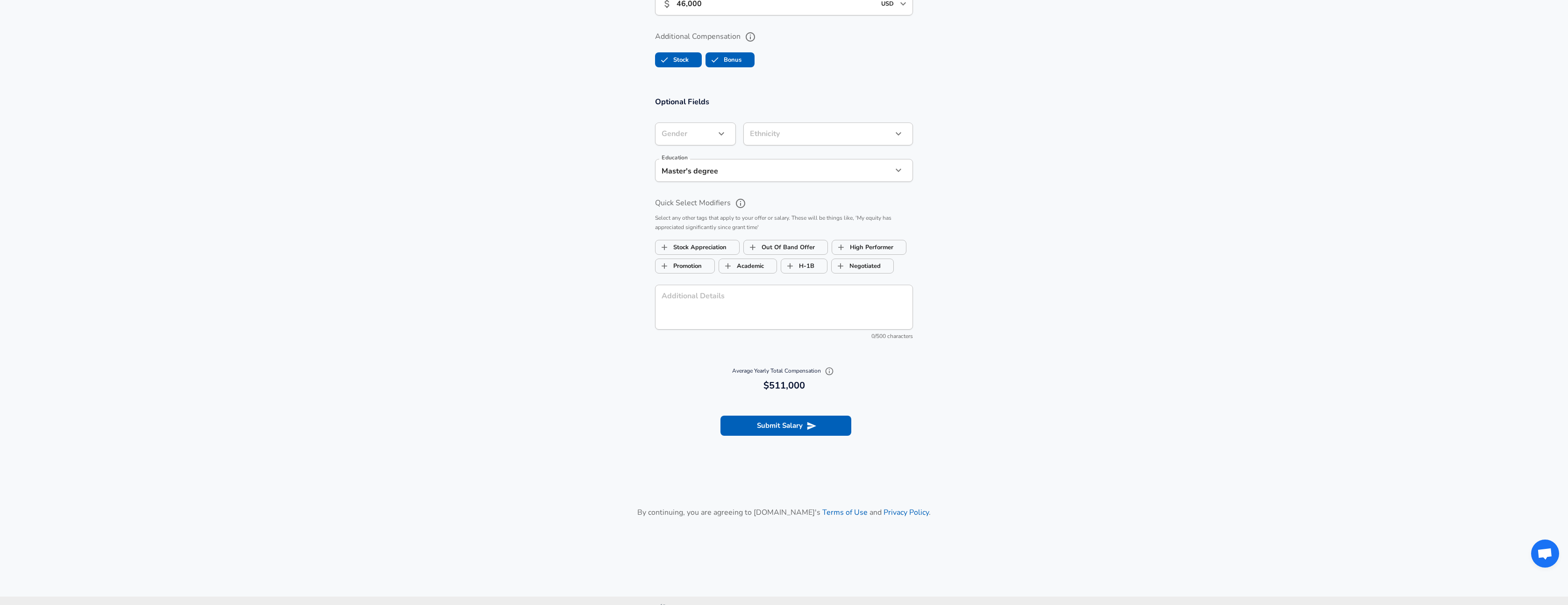
scroll to position [861, 0]
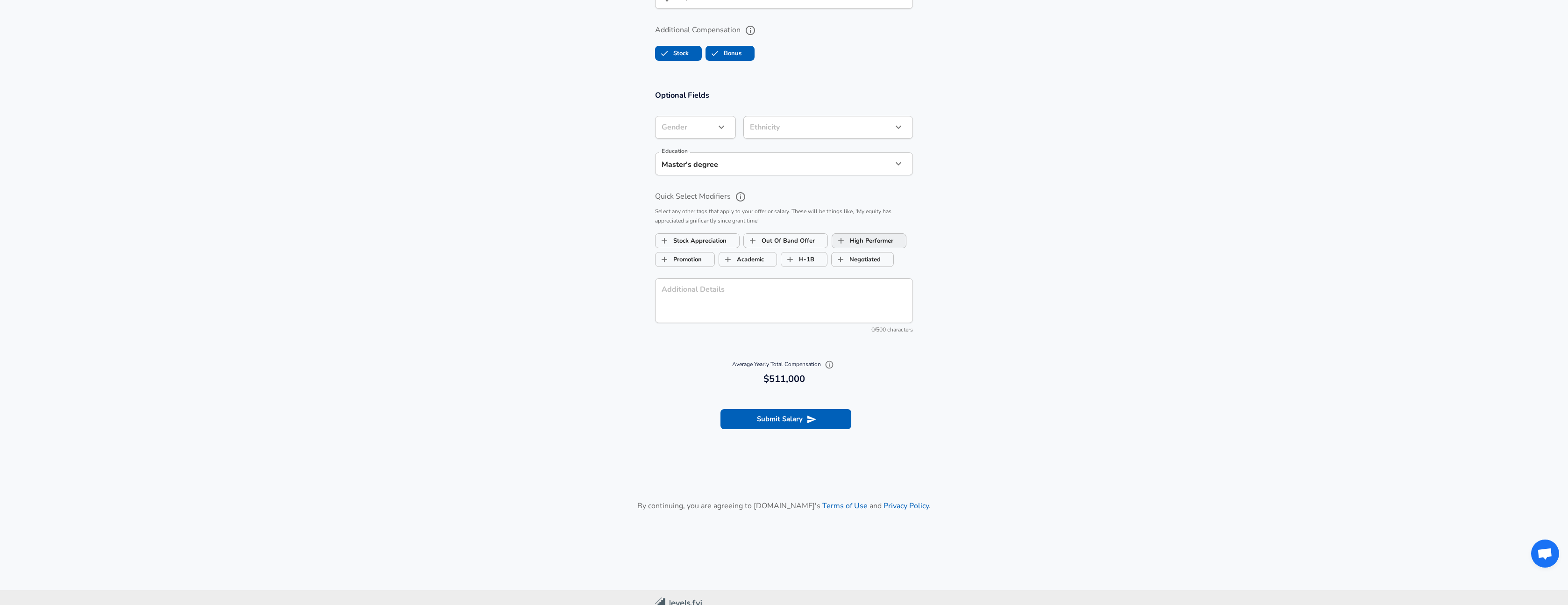
click at [873, 241] on label "High Performer" at bounding box center [863, 241] width 61 height 18
checkbox input "true"
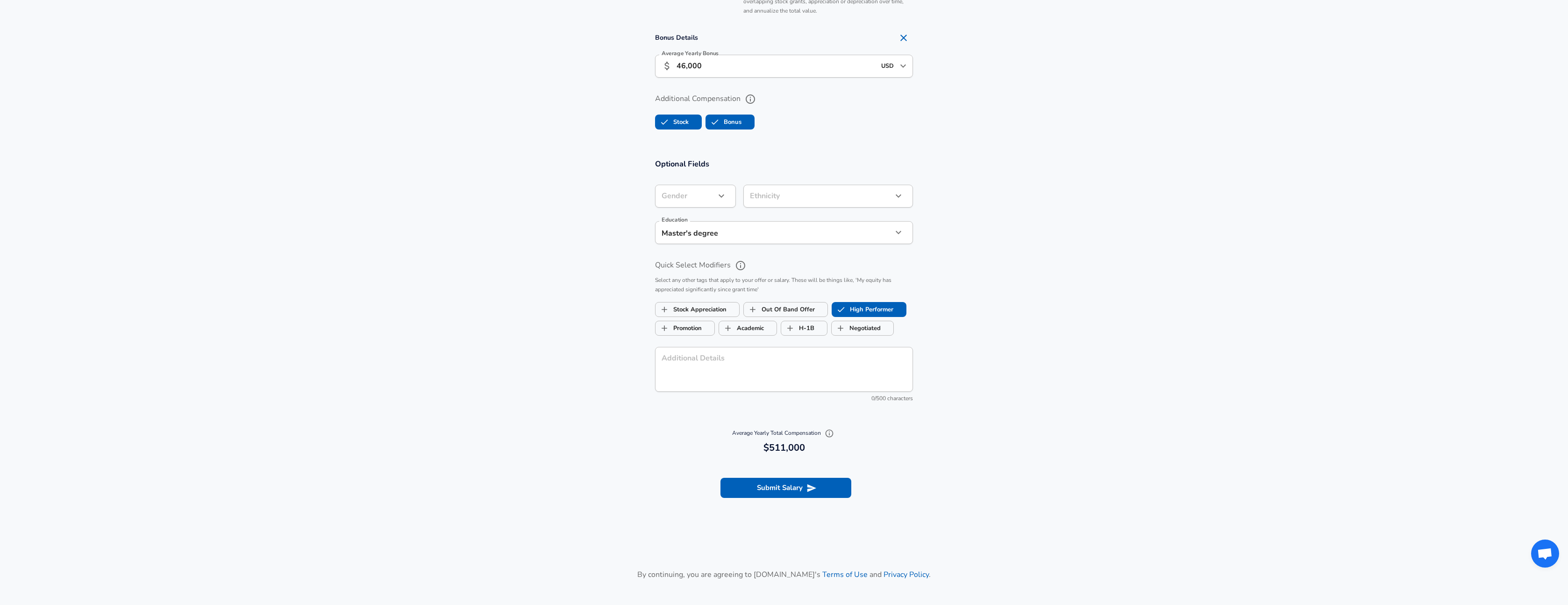
scroll to position [893, 0]
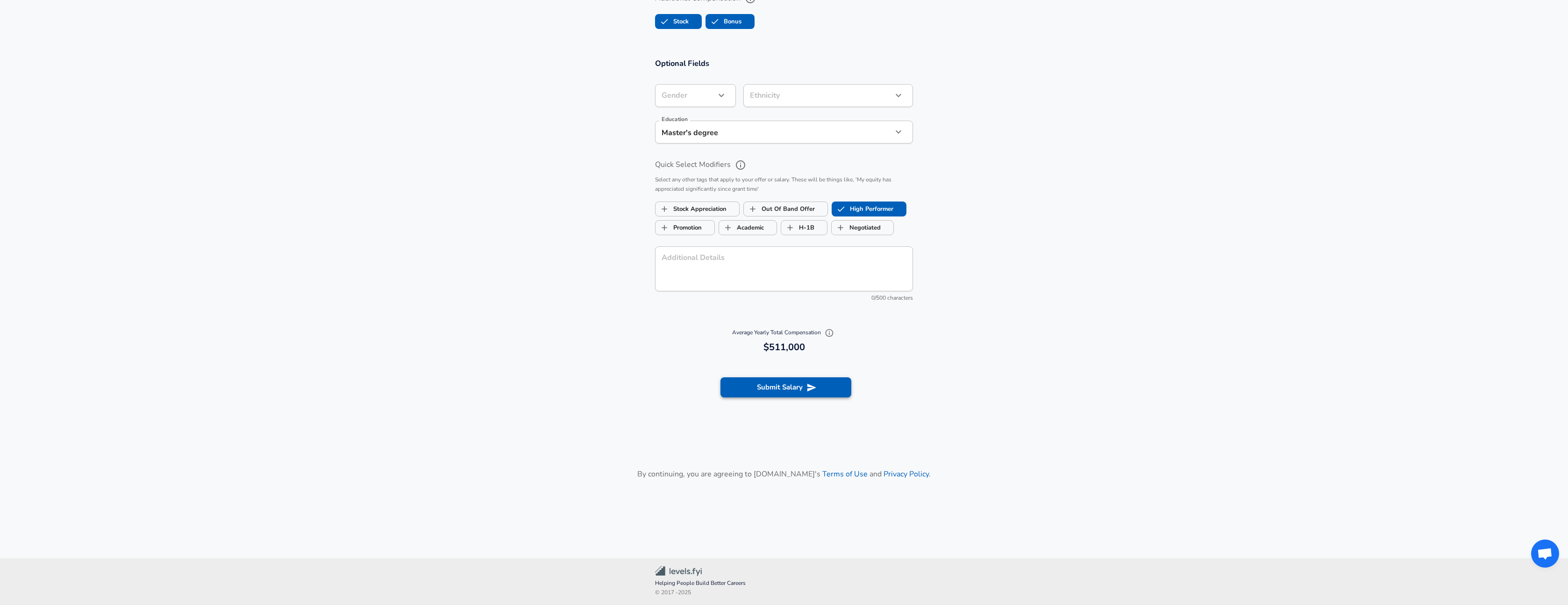
click at [783, 390] on button "Submit Salary" at bounding box center [785, 387] width 131 height 20
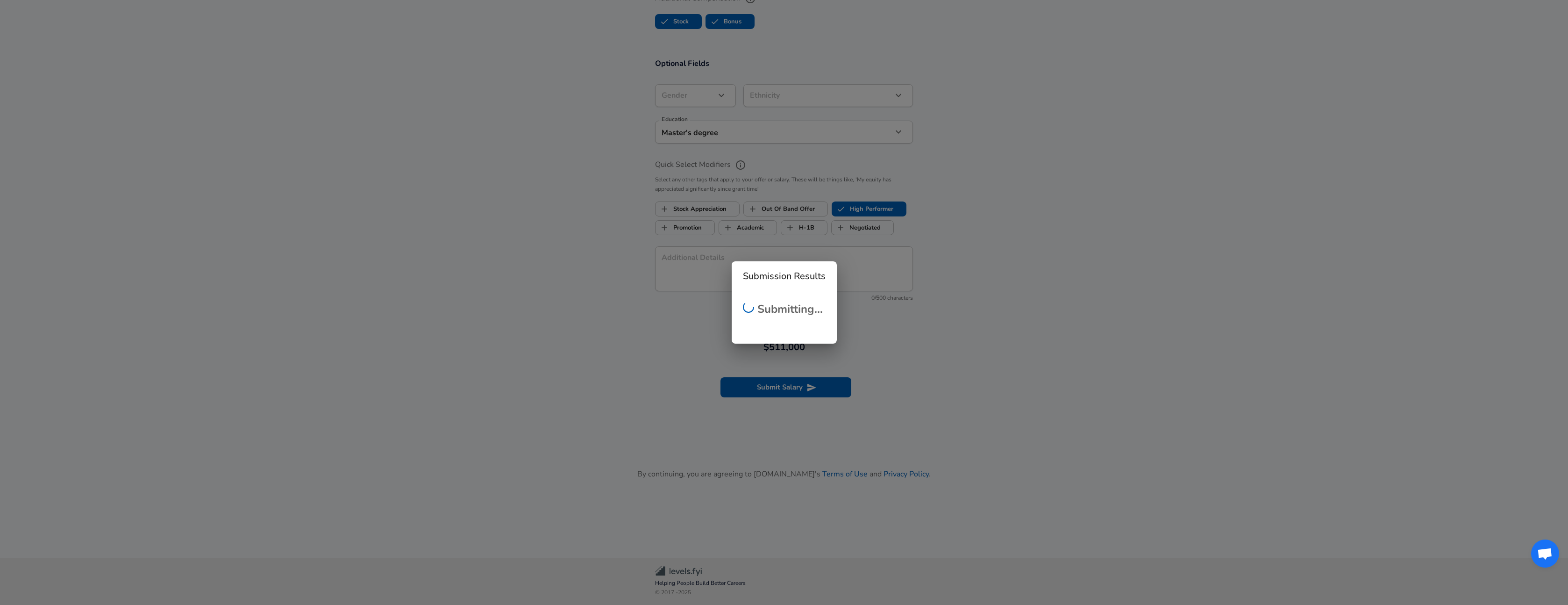
checkbox input "false"
